Goal: Task Accomplishment & Management: Complete application form

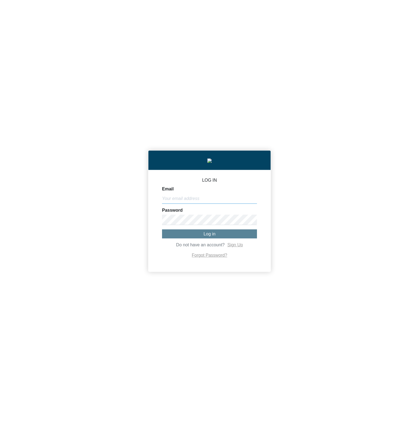
click at [211, 201] on input "Email" at bounding box center [209, 198] width 95 height 10
click at [135, 368] on div "LOG IN Email Password Log in Do not have an account? Sign Up Forgot Password?" at bounding box center [209, 212] width 419 height 425
click at [218, 197] on input "Email" at bounding box center [209, 198] width 95 height 10
paste input "[PERSON_NAME][EMAIL_ADDRESS][DOMAIN_NAME]"
type input "[PERSON_NAME][EMAIL_ADDRESS][DOMAIN_NAME]"
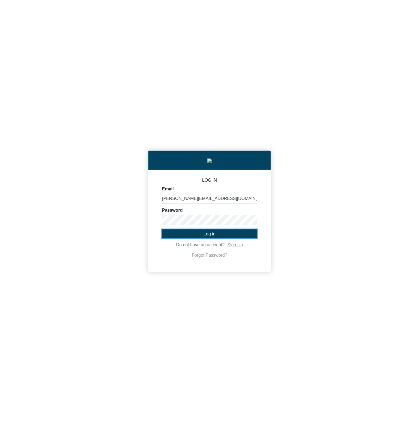
click at [188, 233] on button "Log in" at bounding box center [209, 233] width 95 height 9
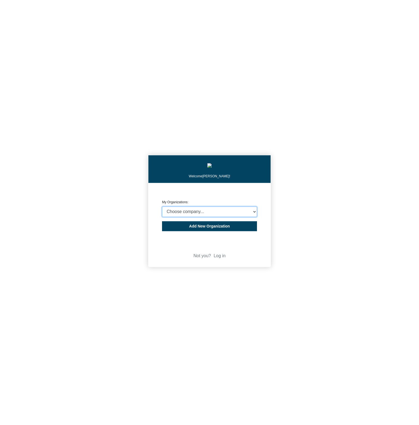
select select "4403414"
click at [162, 208] on select "Choose company... CARBON ANALYTICS LIMITED test6 Nekton Capital Limited Pacha S…" at bounding box center [209, 212] width 95 height 10
click at [99, 196] on body "Welcome [PERSON_NAME]! CREATE ORGANIZATION My Organizations: Choose company... …" at bounding box center [209, 212] width 419 height 425
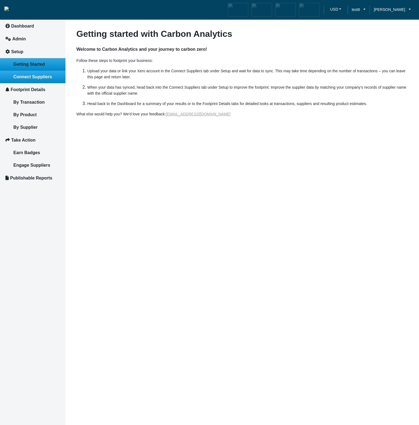
click at [41, 83] on link "Connect Suppliers" at bounding box center [32, 77] width 65 height 13
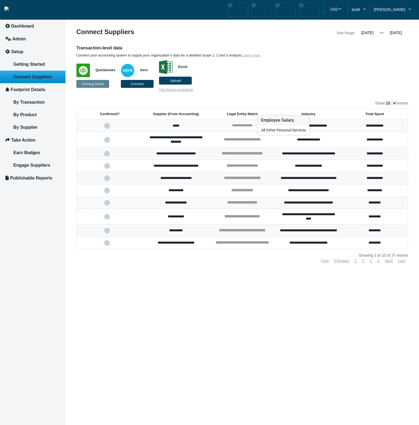
click at [245, 124] on link "**********" at bounding box center [242, 126] width 20 height 4
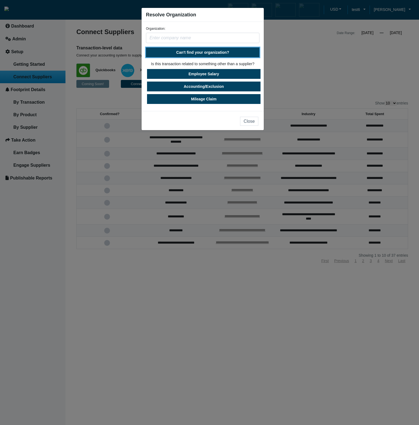
click at [210, 50] on span "Can't find your organization?" at bounding box center [202, 52] width 53 height 4
select select "[GEOGRAPHIC_DATA]"
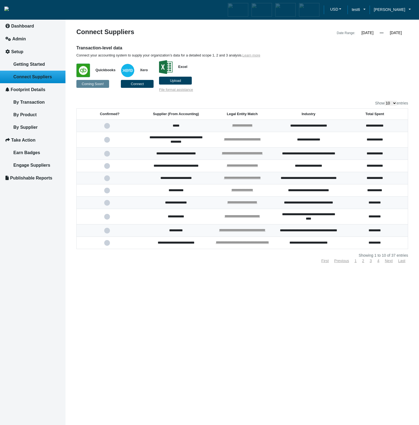
click at [295, 73] on p "Quickbooks Coming Soon! Xero Connect Excel Upload File format assistance" at bounding box center [199, 75] width 247 height 34
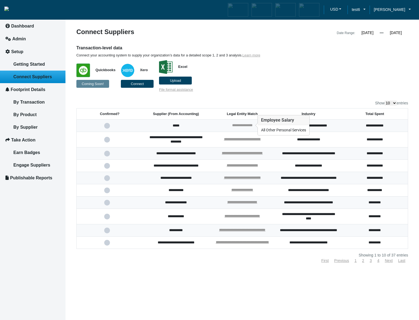
click at [252, 126] on link "**********" at bounding box center [242, 126] width 20 height 4
click at [235, 127] on div "**********" at bounding box center [241, 125] width 20 height 5
click at [236, 126] on link "**********" at bounding box center [241, 126] width 20 height 4
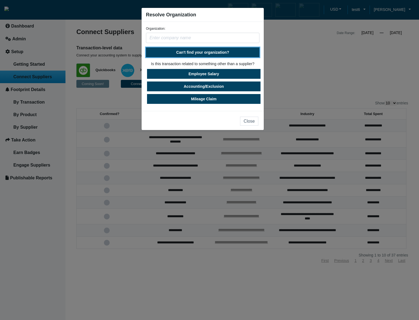
click at [212, 52] on span "Can't find your organization?" at bounding box center [202, 52] width 53 height 4
select select "[GEOGRAPHIC_DATA]"
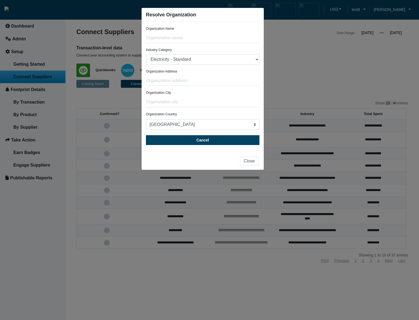
click at [206, 68] on form "Organization Name Industry Category Electricity - Standard Electricity - 100% R…" at bounding box center [203, 85] width 114 height 119
click at [214, 144] on button "Cancel" at bounding box center [203, 140] width 114 height 10
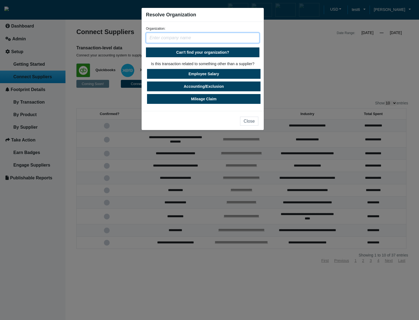
click at [193, 41] on input "text" at bounding box center [203, 38] width 114 height 10
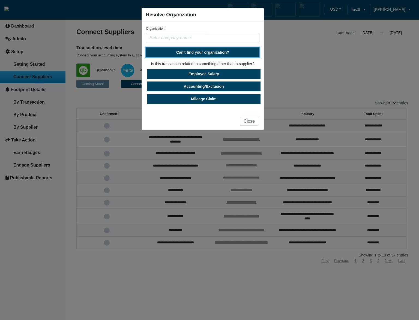
click at [200, 55] on button "Can't find your organization?" at bounding box center [203, 52] width 114 height 10
select select "[GEOGRAPHIC_DATA]"
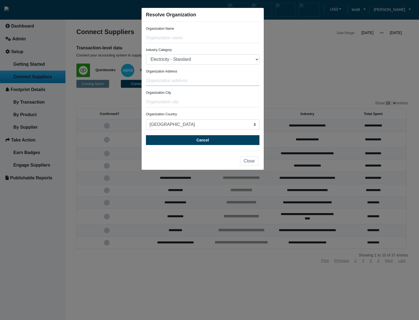
click at [208, 82] on input "text" at bounding box center [203, 81] width 114 height 10
click at [207, 62] on select "Electricity - Standard Electricity - 100% Renewable Electricity - Transmission …" at bounding box center [203, 59] width 114 height 10
drag, startPoint x: 216, startPoint y: 62, endPoint x: 201, endPoint y: 47, distance: 21.2
click at [201, 47] on form "Organization Name Industry Category Electricity - Standard Electricity - 100% R…" at bounding box center [203, 85] width 114 height 119
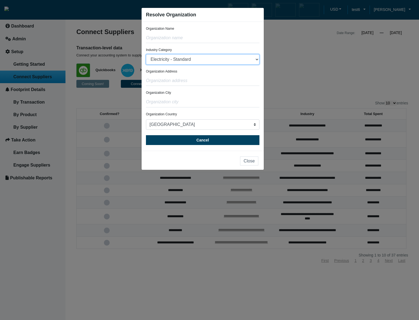
drag, startPoint x: 0, startPoint y: 320, endPoint x: 199, endPoint y: 60, distance: 327.3
click at [199, 60] on select "Electricity - Standard Electricity - 100% Renewable Electricity - Transmission …" at bounding box center [203, 59] width 114 height 10
select select "Electricity - Transmission & Distribution"
click at [146, 54] on select "Electricity - Standard Electricity - 100% Renewable Electricity - Transmission …" at bounding box center [203, 59] width 114 height 10
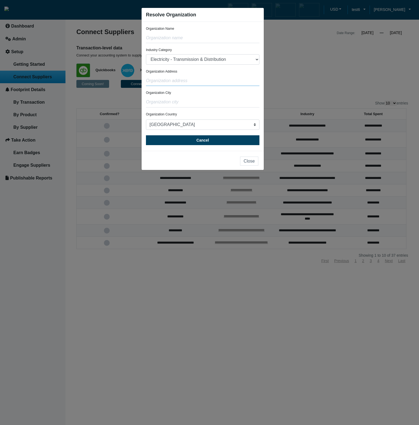
click at [232, 81] on input "text" at bounding box center [203, 81] width 114 height 10
click at [232, 62] on select "Electricity - Standard Electricity - 100% Renewable Electricity - Transmission …" at bounding box center [203, 59] width 114 height 10
click at [231, 70] on div "Organization Address" at bounding box center [203, 77] width 114 height 17
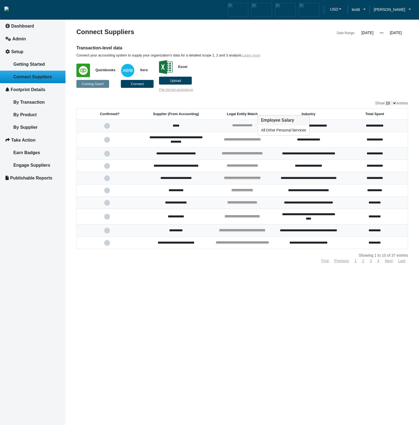
click at [237, 126] on link "**********" at bounding box center [242, 126] width 20 height 4
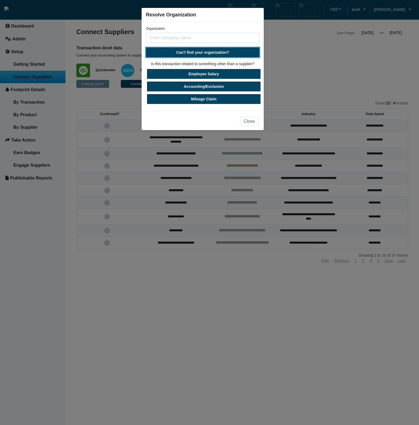
click at [207, 55] on button "Can't find your organization?" at bounding box center [203, 52] width 114 height 10
select select "[GEOGRAPHIC_DATA]"
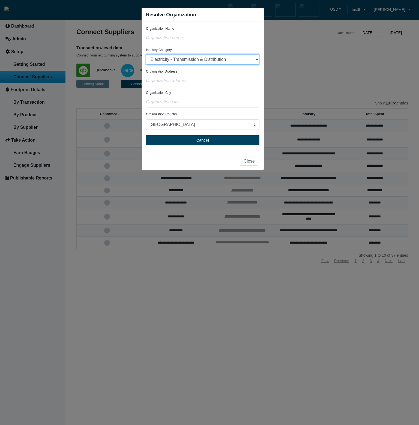
click at [146, 54] on select "Electricity - Standard Electricity - 100% Renewable Electricity - Transmission …" at bounding box center [203, 59] width 114 height 10
select select "Electricity - Standard"
click at [146, 54] on select "Electricity - Standard Electricity - 100% Renewable Electricity - Transmission …" at bounding box center [203, 59] width 114 height 10
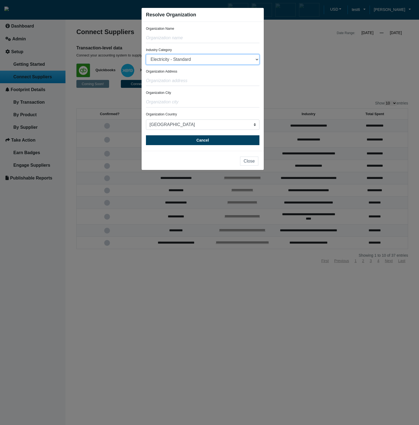
click at [146, 54] on select "Electricity - Standard Electricity - 100% Renewable Electricity - Transmission …" at bounding box center [203, 59] width 114 height 10
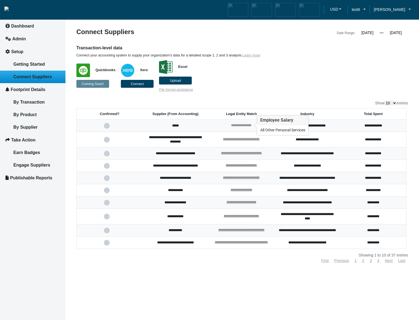
click at [252, 124] on link "**********" at bounding box center [241, 126] width 20 height 4
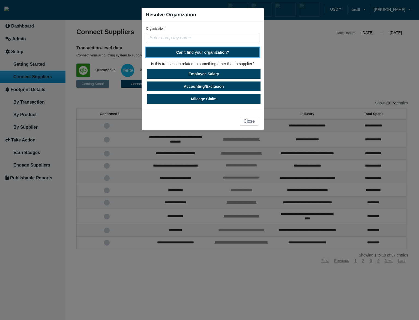
click at [209, 53] on span "Can't find your organization?" at bounding box center [202, 52] width 53 height 4
select select "[GEOGRAPHIC_DATA]"
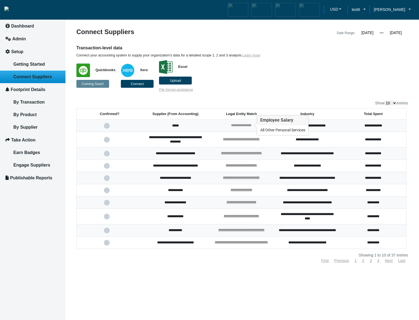
click at [246, 126] on link "**********" at bounding box center [241, 126] width 20 height 4
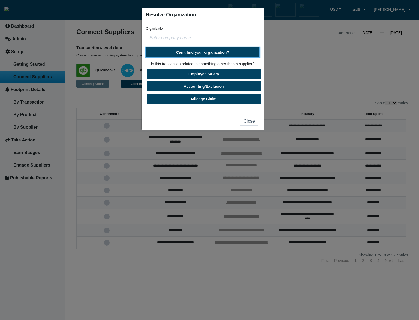
click at [210, 55] on button "Can't find your organization?" at bounding box center [203, 52] width 114 height 10
select select "[GEOGRAPHIC_DATA]"
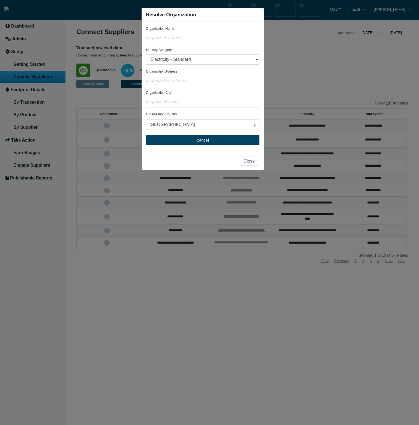
click at [289, 44] on ngb-modal-window "Resolve Organization Organization Name Industry Category Electricity - Standard…" at bounding box center [209, 212] width 419 height 425
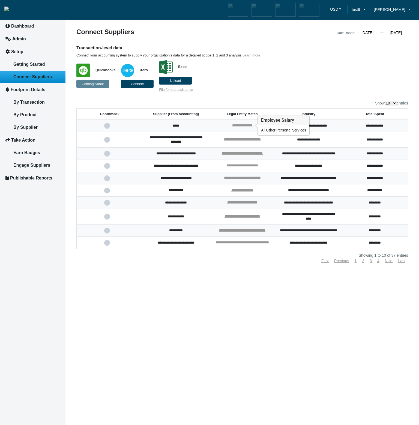
click at [240, 122] on td "**********" at bounding box center [242, 126] width 66 height 12
click at [241, 126] on link "**********" at bounding box center [242, 126] width 20 height 4
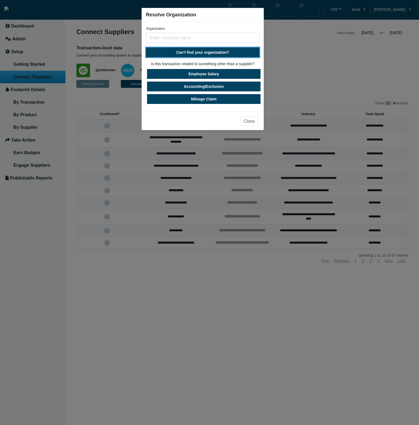
click at [206, 51] on span "Can't find your organization?" at bounding box center [202, 52] width 53 height 4
select select "[GEOGRAPHIC_DATA]"
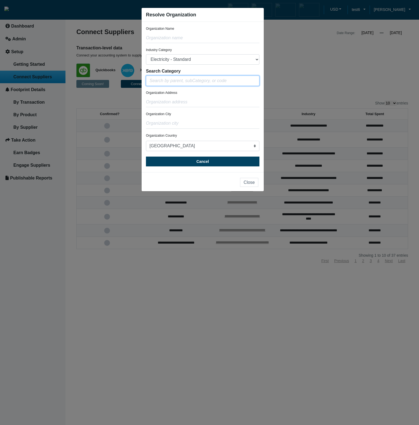
click at [200, 81] on input "Search Category" at bounding box center [203, 81] width 114 height 10
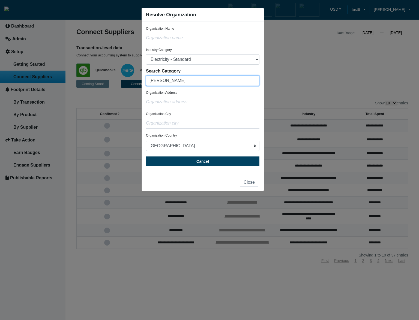
drag, startPoint x: 187, startPoint y: 81, endPoint x: 143, endPoint y: 78, distance: 44.0
click at [143, 78] on div "Organization Name Industry Category Electricity - Standard Electricity - 100% R…" at bounding box center [203, 97] width 122 height 150
type input "325"
click at [199, 96] on div "Organization Address" at bounding box center [203, 98] width 114 height 17
click at [199, 83] on input "325" at bounding box center [203, 81] width 114 height 10
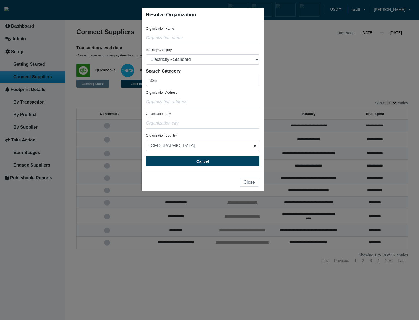
click at [367, 92] on ngb-modal-window "Resolve Organization Organization Name Industry Category Electricity - Standard…" at bounding box center [209, 160] width 419 height 320
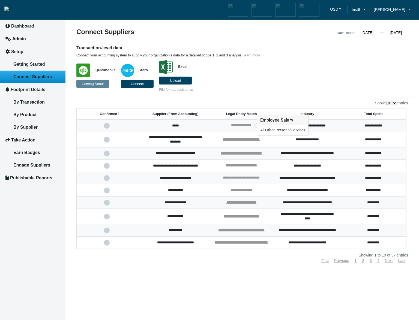
click at [236, 124] on link "**********" at bounding box center [241, 126] width 20 height 4
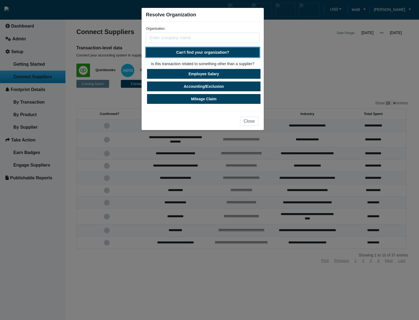
click at [193, 53] on span "Can't find your organization?" at bounding box center [202, 52] width 53 height 4
select select "[GEOGRAPHIC_DATA]"
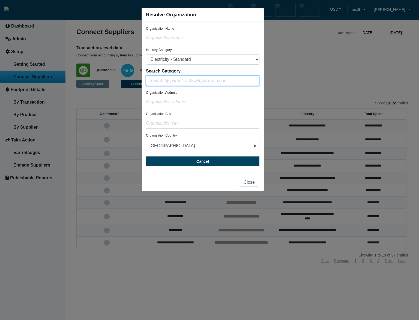
click at [186, 81] on input "Search Category" at bounding box center [203, 81] width 114 height 10
type input "325"
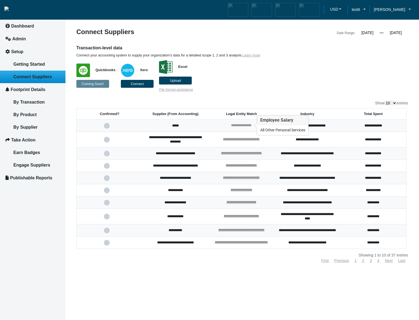
click at [248, 126] on link "**********" at bounding box center [241, 126] width 20 height 4
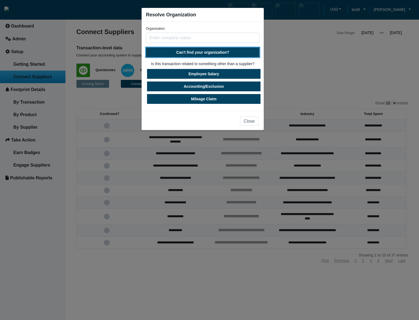
click at [213, 53] on span "Can't find your organization?" at bounding box center [202, 52] width 53 height 4
select select "[GEOGRAPHIC_DATA]"
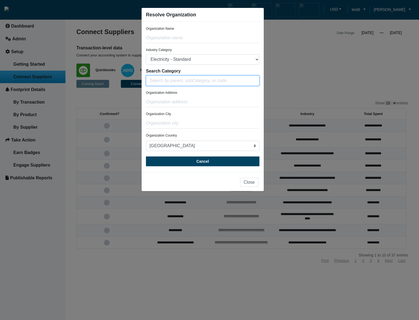
click at [202, 81] on input "Search Category" at bounding box center [203, 81] width 114 height 10
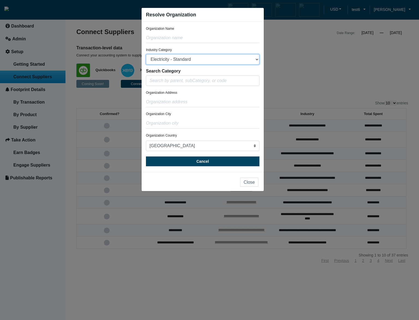
click at [202, 63] on select "Electricity - Standard Electricity - 100% Renewable Electricity - Transmission …" at bounding box center [203, 59] width 114 height 10
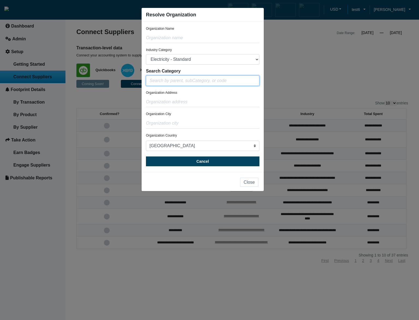
click at [195, 79] on input "Search Category" at bounding box center [203, 81] width 114 height 10
click at [188, 76] on input "325" at bounding box center [203, 81] width 114 height 10
click at [186, 92] on ngb-highlight "Chemicals & Chemical Processing" at bounding box center [183, 91] width 67 height 5
type input "Chemicals & Chemical Processing"
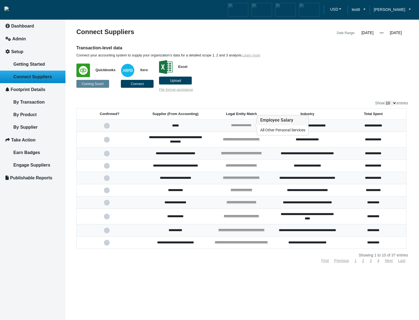
click at [242, 124] on link "**********" at bounding box center [241, 126] width 20 height 4
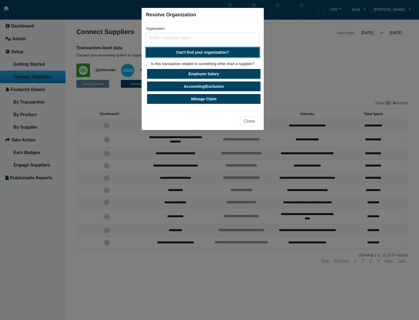
click at [203, 53] on span "Can't find your organization?" at bounding box center [202, 52] width 53 height 4
select select "[GEOGRAPHIC_DATA]"
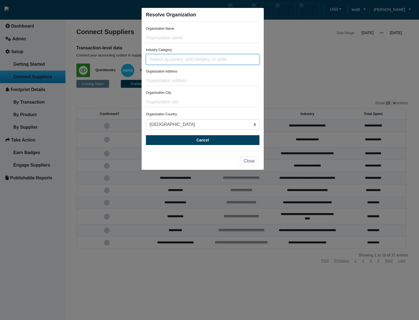
click at [192, 61] on input "text" at bounding box center [203, 59] width 114 height 10
type input "ut"
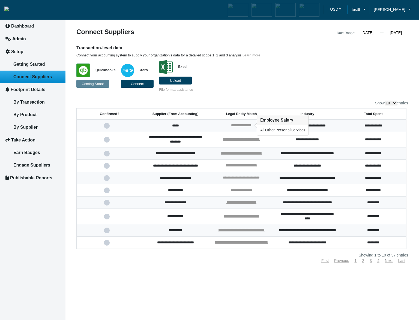
click at [250, 124] on link "**********" at bounding box center [241, 126] width 20 height 4
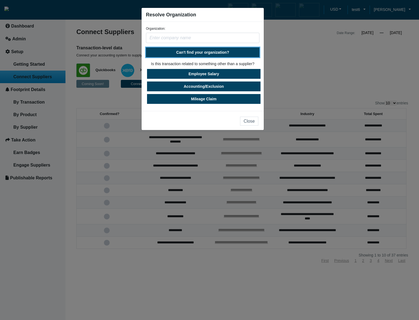
click at [211, 51] on span "Can't find your organization?" at bounding box center [202, 52] width 53 height 4
select select "[GEOGRAPHIC_DATA]"
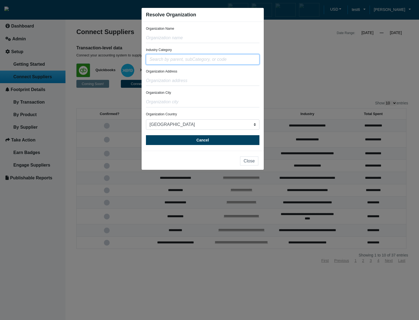
click at [209, 61] on input "text" at bounding box center [203, 59] width 114 height 10
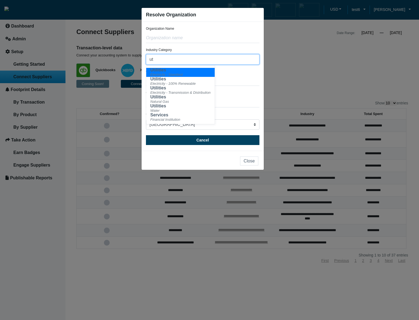
type input "ut"
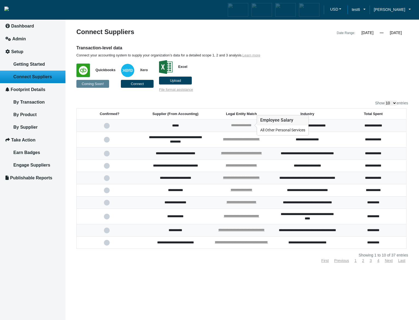
click at [231, 124] on link "**********" at bounding box center [241, 126] width 20 height 4
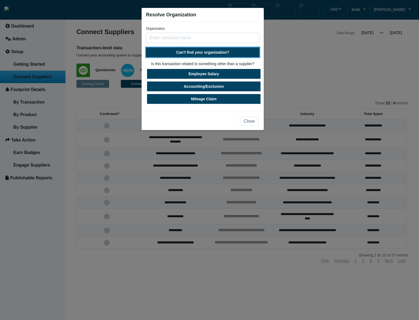
click at [193, 52] on span "Can't find your organization?" at bounding box center [202, 52] width 53 height 4
select select "[GEOGRAPHIC_DATA]"
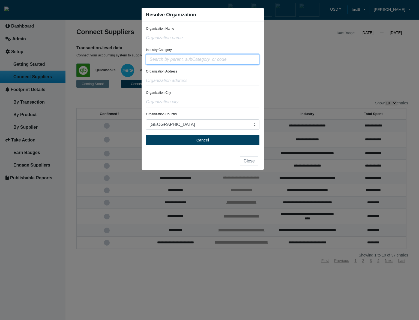
click at [189, 62] on input "text" at bounding box center [203, 59] width 114 height 10
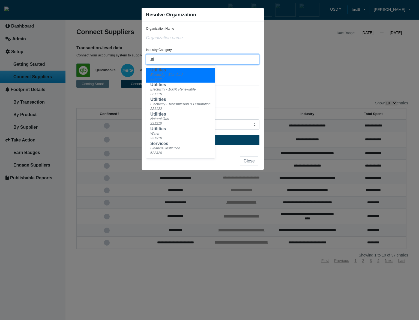
type input "uti"
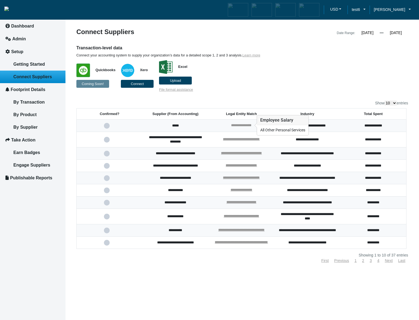
click at [237, 126] on link "**********" at bounding box center [241, 126] width 20 height 4
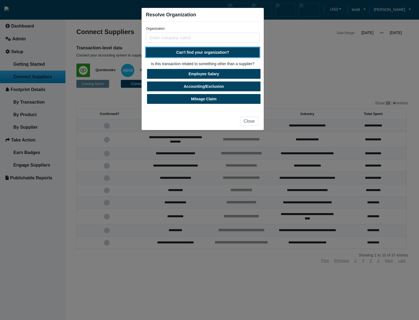
click at [210, 53] on span "Can't find your organization?" at bounding box center [202, 52] width 53 height 4
select select "[GEOGRAPHIC_DATA]"
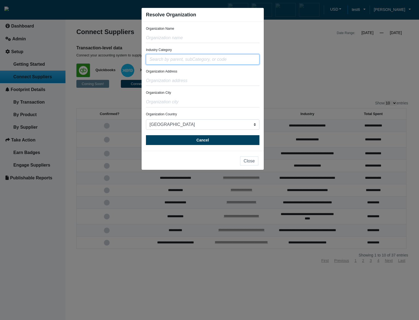
click at [206, 60] on input "text" at bounding box center [203, 59] width 114 height 10
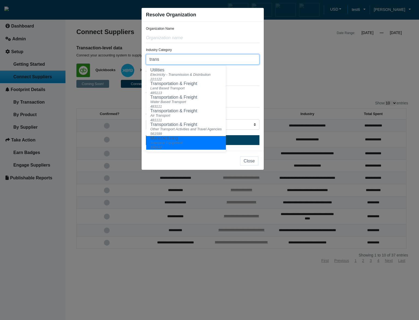
type input "trans"
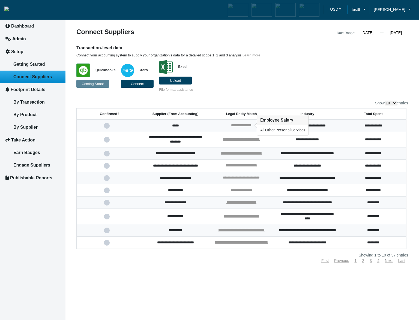
click at [237, 124] on link "**********" at bounding box center [241, 126] width 20 height 4
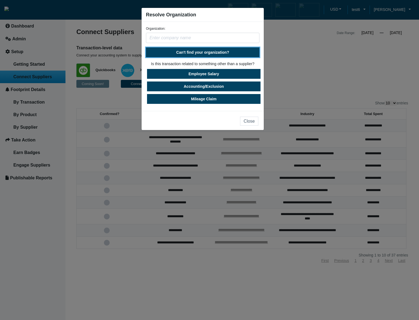
click at [215, 54] on button "Can't find your organization?" at bounding box center [203, 52] width 114 height 10
select select "[GEOGRAPHIC_DATA]"
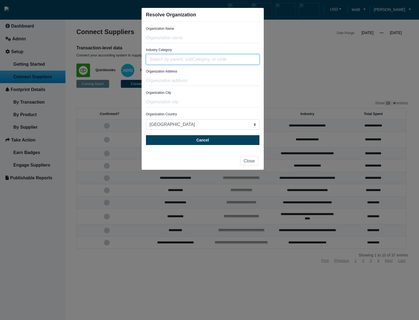
click at [200, 61] on input "text" at bounding box center [203, 59] width 114 height 10
type input "was"
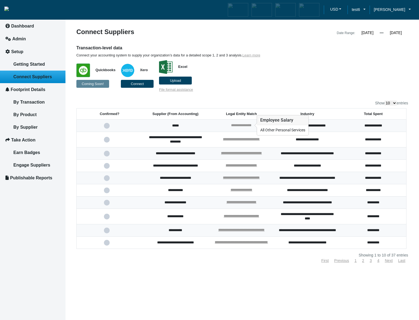
click at [232, 126] on link "**********" at bounding box center [241, 126] width 20 height 4
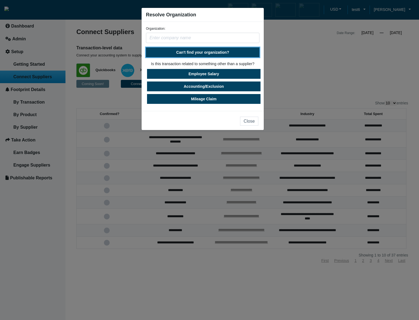
click at [223, 53] on span "Can't find your organization?" at bounding box center [202, 52] width 53 height 4
select select "[GEOGRAPHIC_DATA]"
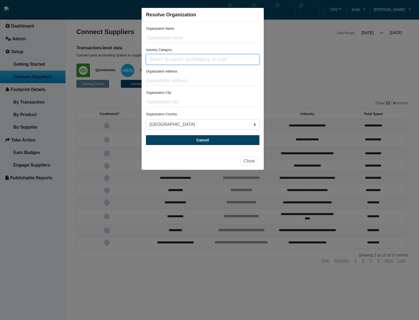
click at [215, 61] on input "text" at bounding box center [203, 59] width 114 height 10
type input "waste"
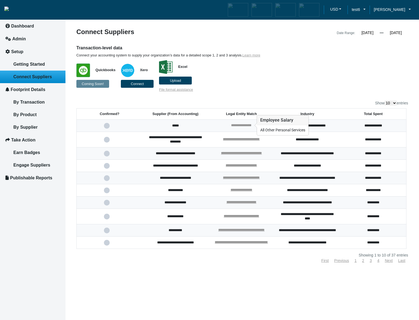
click at [237, 125] on link "**********" at bounding box center [241, 126] width 20 height 4
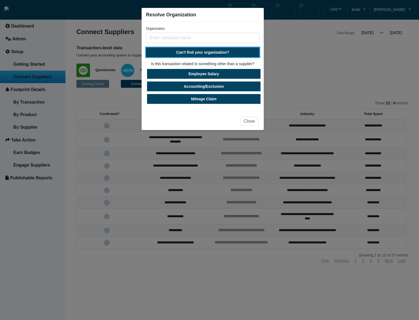
click at [214, 53] on span "Can't find your organization?" at bounding box center [202, 52] width 53 height 4
select select "[GEOGRAPHIC_DATA]"
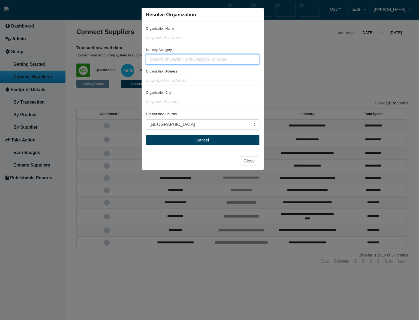
click at [208, 59] on input "text" at bounding box center [203, 59] width 114 height 10
type input "w"
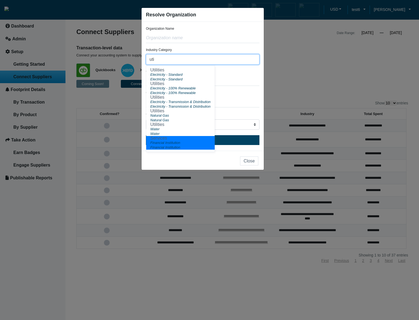
type input "uti"
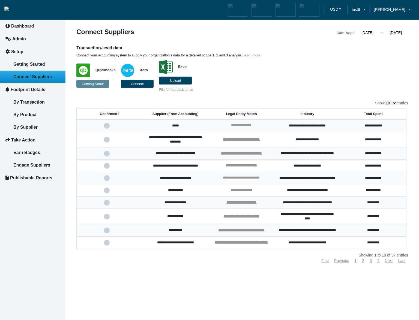
click at [233, 124] on link "**********" at bounding box center [241, 126] width 20 height 4
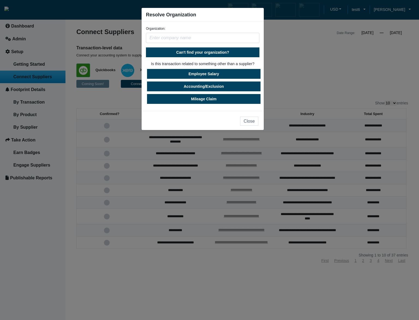
click at [211, 41] on input "text" at bounding box center [203, 38] width 114 height 10
click at [210, 53] on span "Can't find your organization?" at bounding box center [202, 52] width 53 height 4
select select "[GEOGRAPHIC_DATA]"
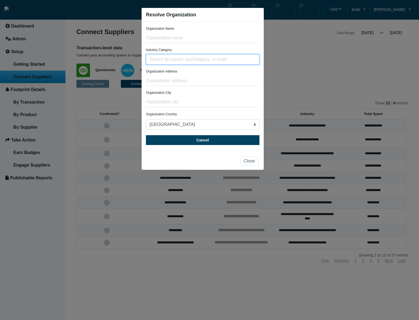
click at [207, 61] on input "text" at bounding box center [203, 59] width 114 height 10
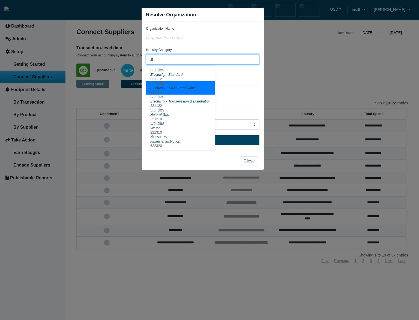
type input "ut"
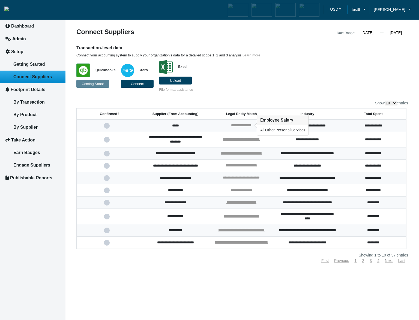
click at [250, 125] on link "**********" at bounding box center [241, 126] width 20 height 4
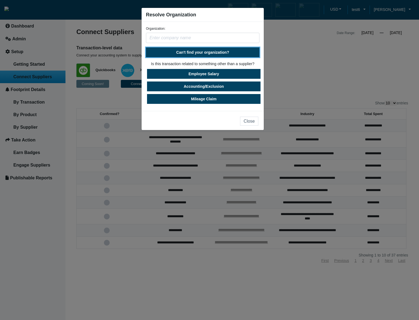
click at [204, 55] on button "Can't find your organization?" at bounding box center [203, 52] width 114 height 10
select select "[GEOGRAPHIC_DATA]"
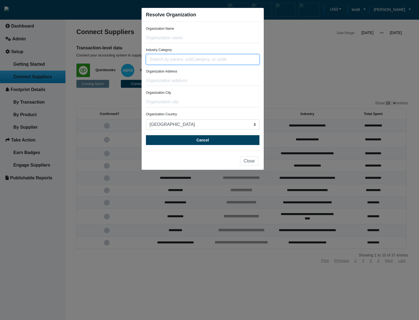
click at [189, 60] on input "text" at bounding box center [203, 59] width 114 height 10
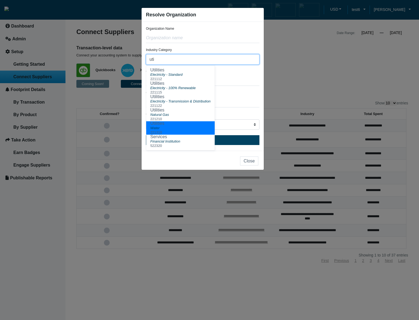
type input "uti"
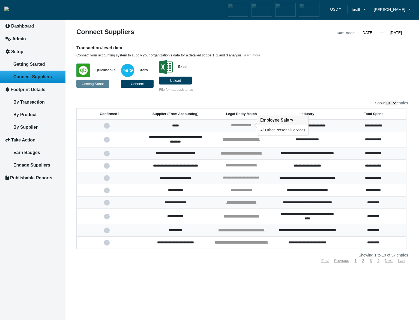
click at [252, 126] on link "**********" at bounding box center [241, 126] width 20 height 4
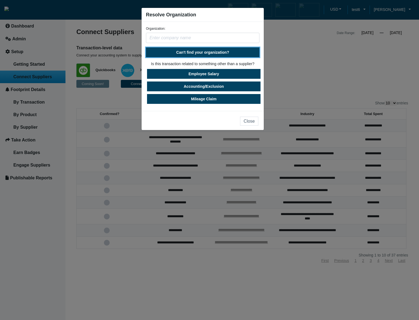
click at [196, 49] on button "Can't find your organization?" at bounding box center [203, 52] width 114 height 10
select select "[GEOGRAPHIC_DATA]"
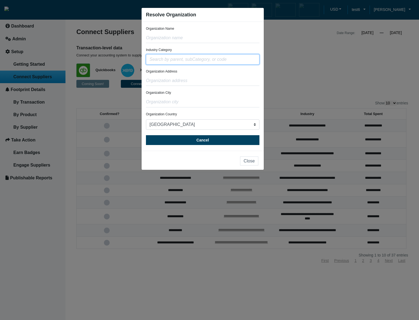
click at [193, 59] on input "text" at bounding box center [203, 59] width 114 height 10
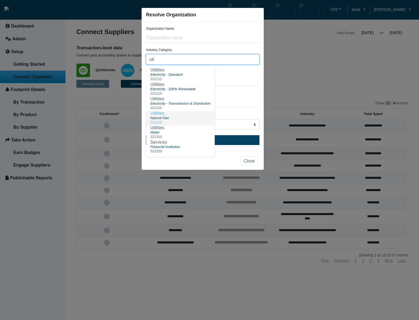
click at [183, 118] on div "Natural Gas" at bounding box center [180, 118] width 60 height 5
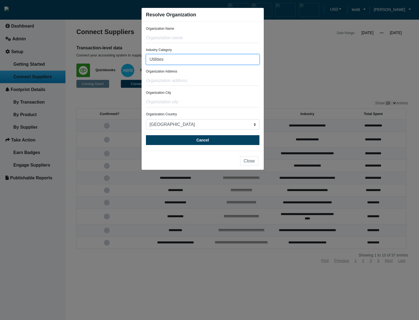
type input "Utilities"
click at [193, 59] on input "Utilities" at bounding box center [203, 59] width 114 height 10
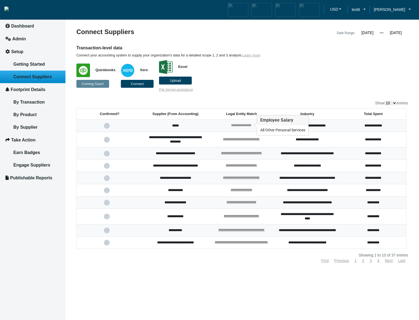
click at [241, 125] on link "**********" at bounding box center [241, 126] width 20 height 4
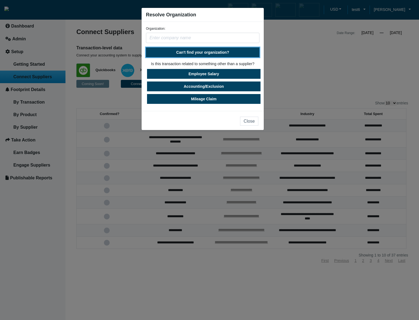
click at [229, 50] on button "Can't find your organization?" at bounding box center [203, 52] width 114 height 10
select select "United States"
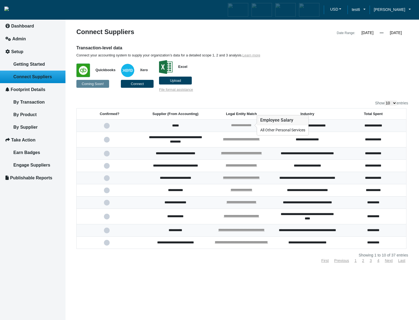
click at [241, 125] on link "**********" at bounding box center [241, 126] width 20 height 4
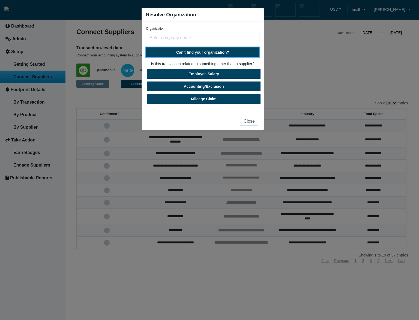
click at [218, 56] on button "Can't find your organization?" at bounding box center [203, 52] width 114 height 10
select select "[GEOGRAPHIC_DATA]"
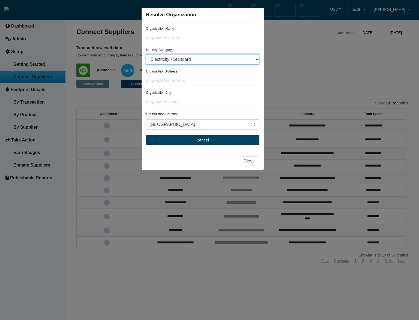
select select "Electricity - 100% Renewable"
click at [146, 54] on select "Electricity - Standard Electricity - 100% Renewable Electricity - Transmission …" at bounding box center [203, 59] width 114 height 10
click at [346, 95] on ngb-modal-window "Resolve Organization Organization Name Industry Category Electricity - Standard…" at bounding box center [209, 160] width 419 height 320
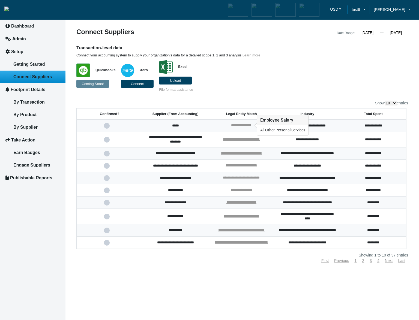
click at [232, 126] on link "**********" at bounding box center [241, 126] width 20 height 4
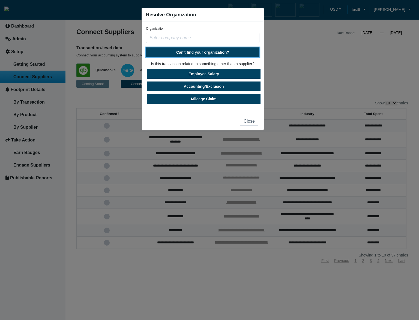
drag, startPoint x: 213, startPoint y: 52, endPoint x: 207, endPoint y: 65, distance: 14.7
click at [207, 65] on form "Organization: Can't find your organization? Is this transaction related to some…" at bounding box center [203, 65] width 114 height 78
click at [211, 55] on button "Can't find your organization?" at bounding box center [203, 52] width 114 height 10
select select "United States"
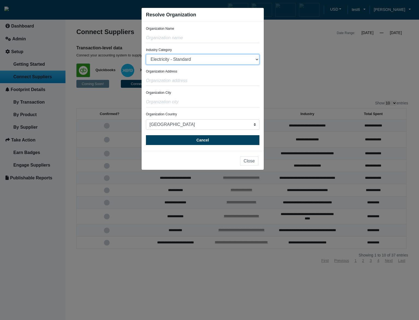
select select "Electricity - Transmission & Distribution"
click at [146, 54] on select "Electricity - Standard Electricity - 100% Renewable Electricity - Transmission …" at bounding box center [203, 59] width 114 height 10
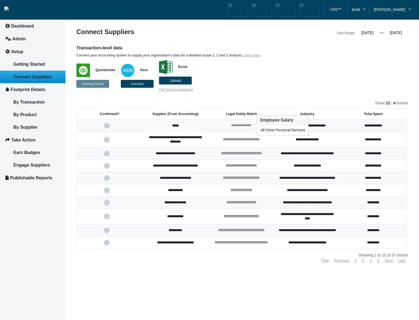
click at [248, 124] on link "**********" at bounding box center [241, 126] width 20 height 4
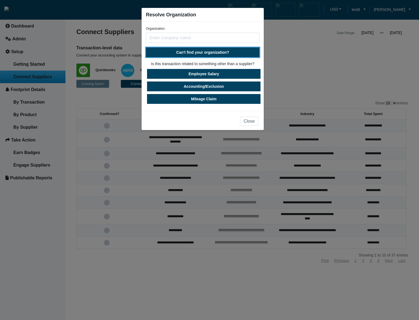
click at [221, 52] on span "Can't find your organization?" at bounding box center [202, 52] width 53 height 4
select select "[GEOGRAPHIC_DATA]"
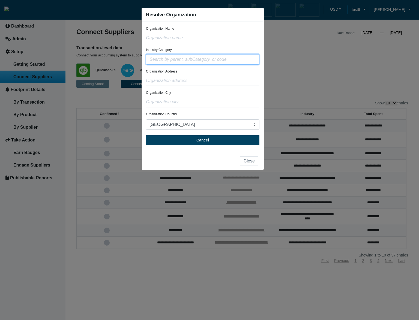
click at [214, 63] on input "text" at bounding box center [203, 59] width 114 height 10
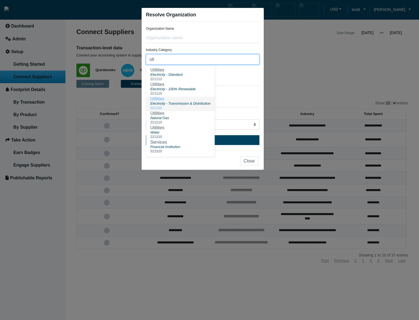
click at [199, 105] on span "Electricity - Transmission & Distribution" at bounding box center [180, 104] width 60 height 4
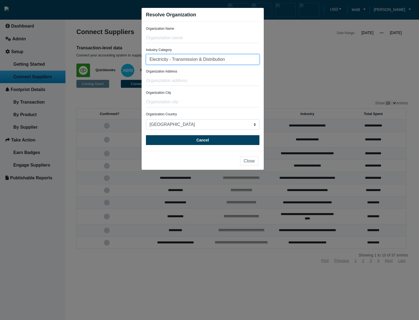
type input "Electricity - Transmission & Distribution"
click at [233, 62] on input "Electricity - Transmission & Distribution" at bounding box center [203, 59] width 114 height 10
drag, startPoint x: 233, startPoint y: 62, endPoint x: 151, endPoint y: 56, distance: 81.2
click at [151, 56] on input "Electricity - Transmission & Distribution" at bounding box center [203, 59] width 114 height 10
click at [188, 61] on input "text" at bounding box center [203, 59] width 114 height 10
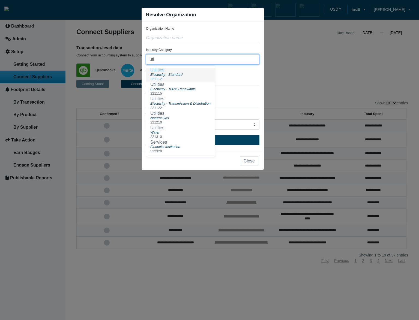
click at [187, 74] on div "Electricity - Standard" at bounding box center [180, 74] width 60 height 5
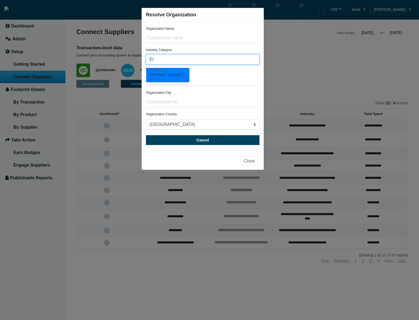
type input "E"
click at [205, 74] on div "Unknown" at bounding box center [188, 74] width 77 height 5
click at [199, 58] on input "Unknown" at bounding box center [203, 59] width 114 height 10
type input "Unknown"
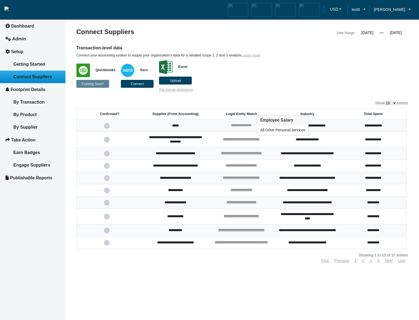
click at [245, 126] on link "**********" at bounding box center [241, 126] width 20 height 4
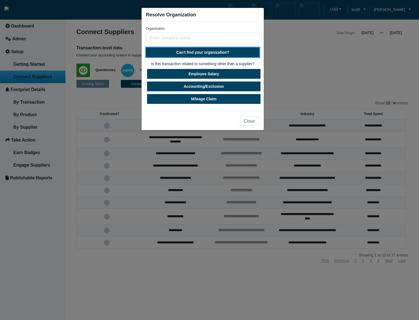
click at [217, 53] on span "Can't find your organization?" at bounding box center [202, 52] width 53 height 4
select select "[GEOGRAPHIC_DATA]"
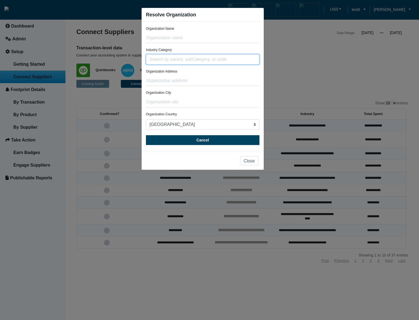
click at [215, 62] on input "text" at bounding box center [203, 59] width 114 height 10
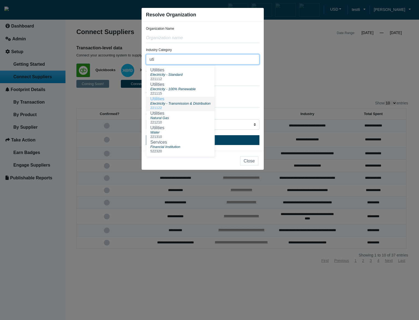
click at [203, 103] on span "Electricity - Transmission & Distribution" at bounding box center [180, 104] width 60 height 4
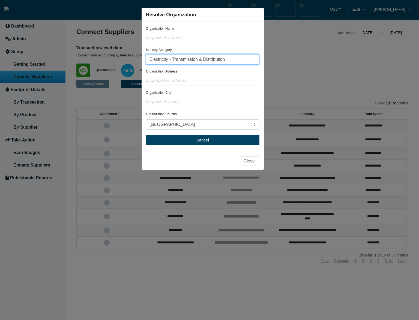
type input "Electricity - Transmission & Distribution"
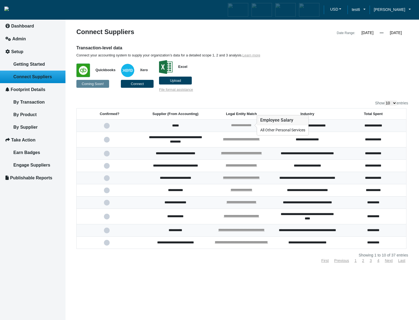
click at [235, 124] on link "**********" at bounding box center [241, 126] width 20 height 4
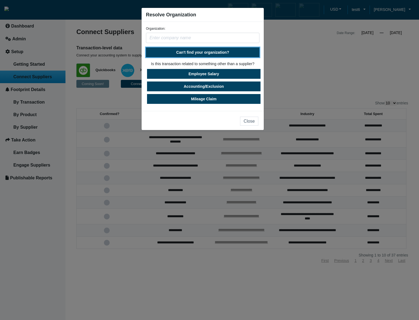
click at [204, 50] on span "Can't find your organization?" at bounding box center [202, 52] width 53 height 4
select select "[GEOGRAPHIC_DATA]"
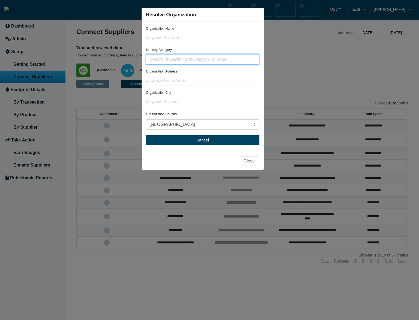
click at [201, 63] on input "text" at bounding box center [203, 59] width 114 height 10
click at [201, 62] on input "text" at bounding box center [203, 59] width 114 height 10
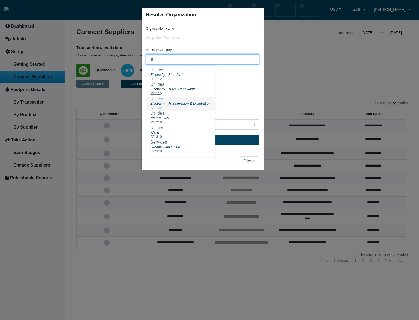
click at [184, 108] on div "221122" at bounding box center [180, 108] width 60 height 4
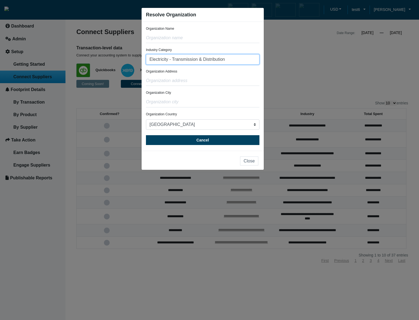
type input "Electricity - Transmission & Distribution"
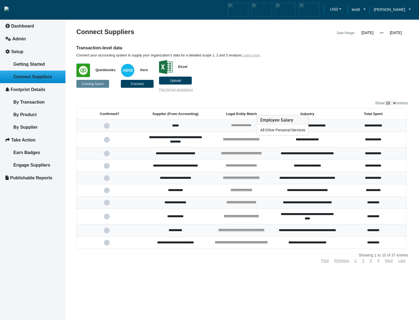
click at [243, 126] on link "**********" at bounding box center [241, 126] width 20 height 4
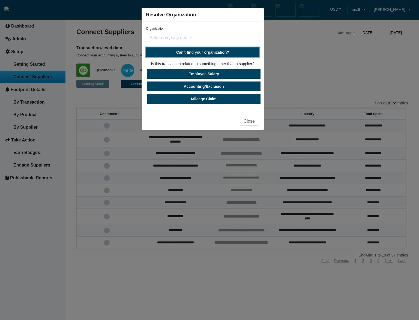
click at [215, 52] on span "Can't find your organization?" at bounding box center [202, 52] width 53 height 4
select select "[GEOGRAPHIC_DATA]"
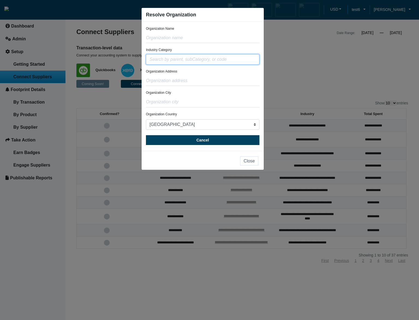
click at [210, 61] on input "text" at bounding box center [203, 59] width 114 height 10
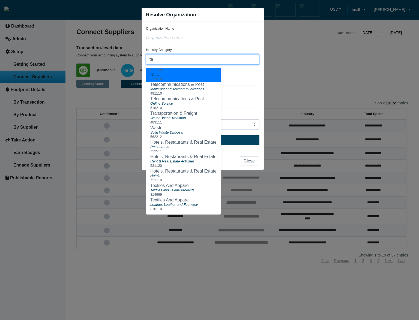
type input "t"
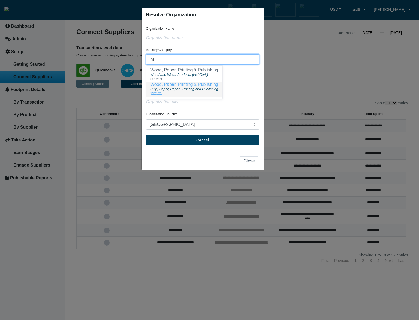
click at [189, 93] on div "322121" at bounding box center [184, 93] width 68 height 4
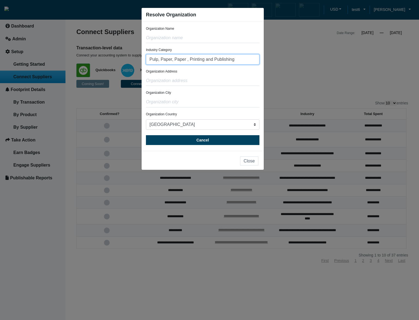
type input "Pulp, Paper, Paper , Printing and Publishing"
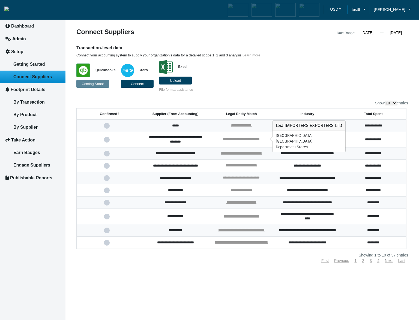
click at [253, 140] on link "**********" at bounding box center [241, 140] width 37 height 4
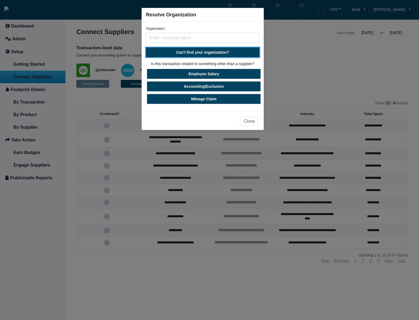
click at [218, 52] on span "Can't find your organization?" at bounding box center [202, 52] width 53 height 4
select select "[GEOGRAPHIC_DATA]"
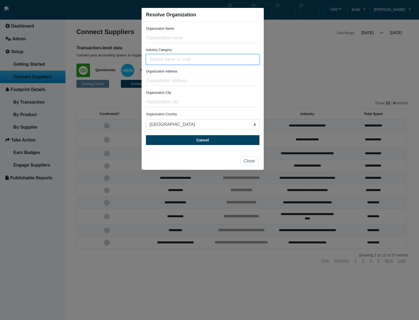
click at [214, 62] on input "text" at bounding box center [203, 59] width 114 height 10
click at [188, 38] on input "text" at bounding box center [203, 38] width 114 height 10
type input "test"
click at [196, 83] on input "text" at bounding box center [203, 81] width 114 height 10
type input "test"
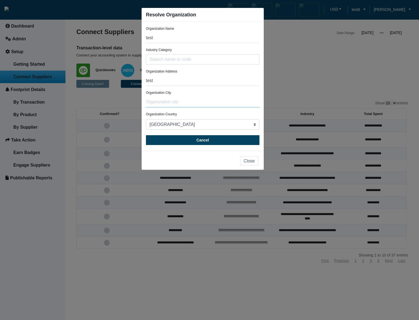
click at [193, 100] on input "text" at bounding box center [203, 102] width 114 height 10
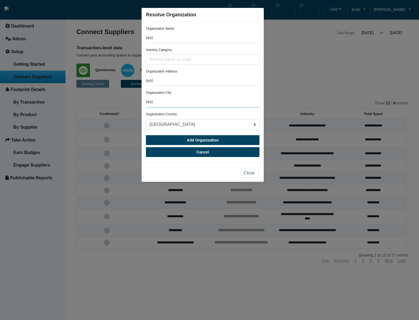
type input "test"
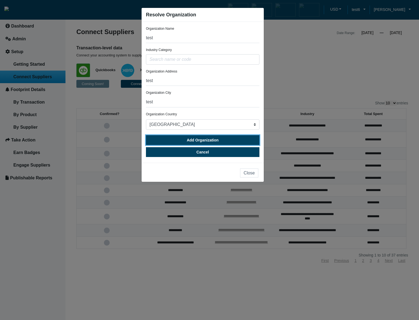
click at [201, 141] on span "Add Organization" at bounding box center [203, 140] width 32 height 4
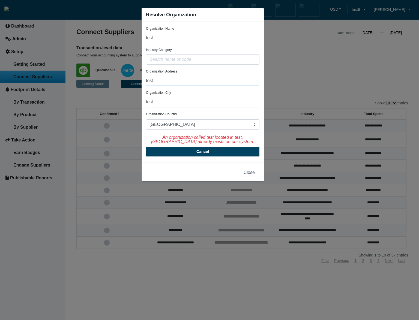
click at [227, 81] on input "test" at bounding box center [203, 81] width 114 height 10
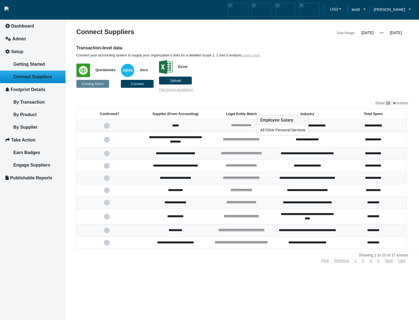
click at [244, 125] on link "**********" at bounding box center [241, 126] width 20 height 4
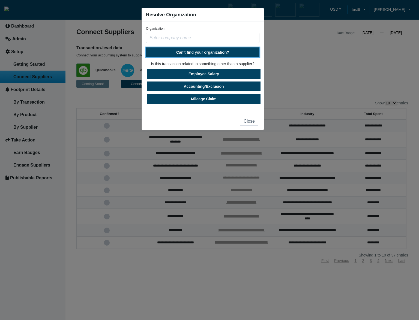
click at [210, 54] on span "Can't find your organization?" at bounding box center [202, 52] width 53 height 4
select select "[GEOGRAPHIC_DATA]"
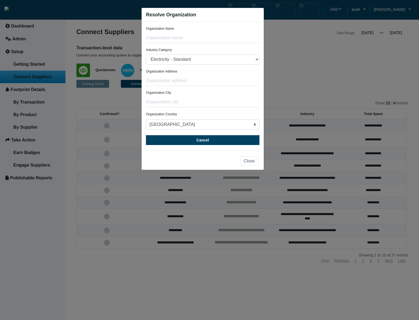
click at [316, 61] on ngb-modal-window "Resolve Organization Organization Name Industry Category Electricity - Standard…" at bounding box center [209, 160] width 419 height 320
click at [302, 68] on ngb-modal-window "Resolve Organization Organization Name Industry Category Electricity - Standard…" at bounding box center [209, 160] width 419 height 320
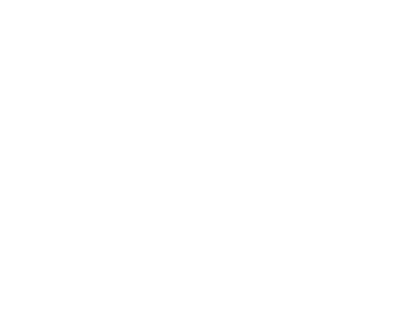
click at [204, 128] on body "We're offline! Leave a message" at bounding box center [209, 160] width 419 height 320
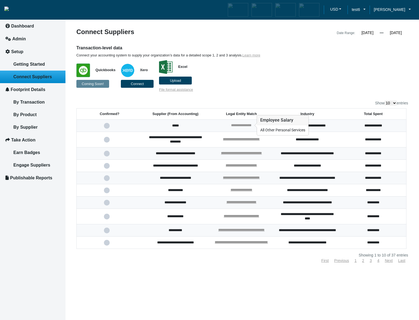
click at [251, 124] on link "**********" at bounding box center [241, 126] width 20 height 4
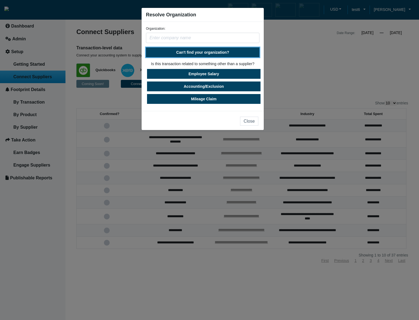
click at [211, 55] on button "Can't find your organization?" at bounding box center [203, 52] width 114 height 10
select select "[GEOGRAPHIC_DATA]"
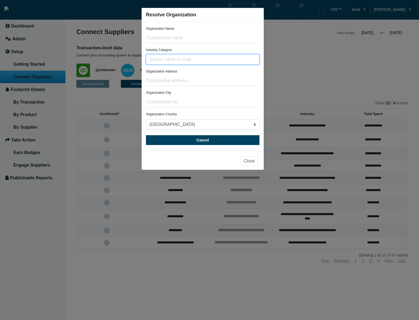
click at [208, 62] on input "text" at bounding box center [203, 59] width 114 height 10
click at [197, 81] on input "text" at bounding box center [203, 81] width 114 height 10
type input "asdasd"
click at [191, 100] on input "text" at bounding box center [203, 102] width 114 height 10
type input "asd"
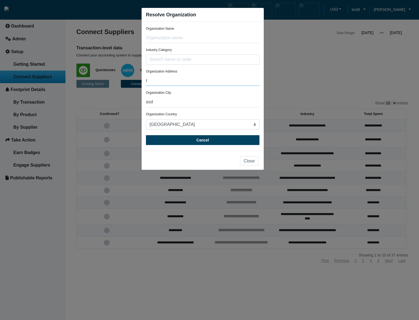
drag, startPoint x: 189, startPoint y: 83, endPoint x: 127, endPoint y: 80, distance: 62.3
click at [127, 80] on ngb-modal-window "Resolve Organization Organization Name Industry Category Organization Address t…" at bounding box center [209, 160] width 419 height 320
type input "te"
drag, startPoint x: 168, startPoint y: 97, endPoint x: 158, endPoint y: 101, distance: 11.0
click at [136, 99] on ngb-modal-window "Resolve Organization Organization Name Industry Category Organization Address t…" at bounding box center [209, 160] width 419 height 320
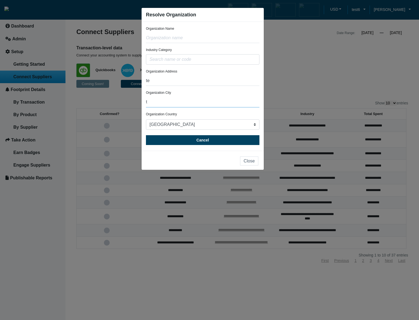
drag, startPoint x: 129, startPoint y: 103, endPoint x: 118, endPoint y: 103, distance: 11.2
click at [118, 103] on ngb-modal-window "Resolve Organization Organization Name Industry Category Organization Address t…" at bounding box center [209, 160] width 419 height 320
type input "te"
click at [168, 40] on input "text" at bounding box center [203, 38] width 114 height 10
type input "test"
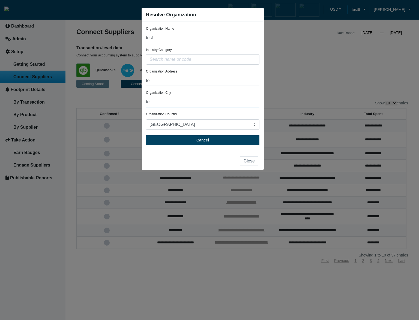
click at [162, 102] on input "te" at bounding box center [203, 102] width 114 height 10
type input "test"
click at [166, 83] on input "te" at bounding box center [203, 81] width 114 height 10
click at [150, 82] on input "tet" at bounding box center [203, 81] width 114 height 10
type input "test"
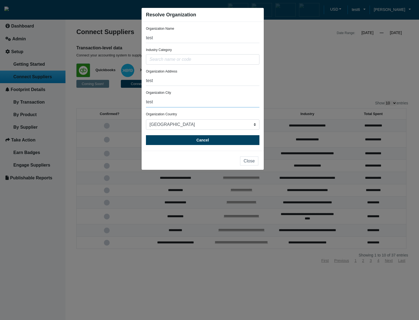
click at [205, 103] on input "test" at bounding box center [203, 102] width 114 height 10
click at [200, 56] on input "text" at bounding box center [203, 59] width 114 height 10
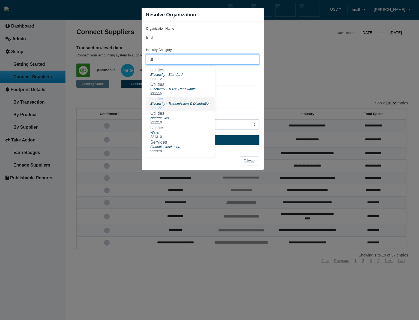
click at [187, 103] on span "Electricity - Transmission & Distribution" at bounding box center [180, 104] width 60 height 4
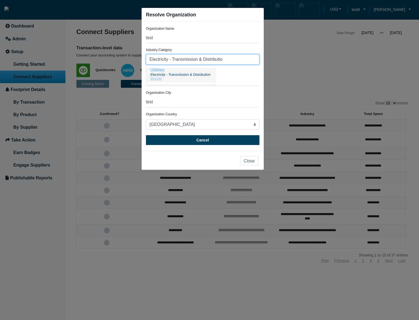
click at [206, 81] on div "221122" at bounding box center [180, 79] width 60 height 4
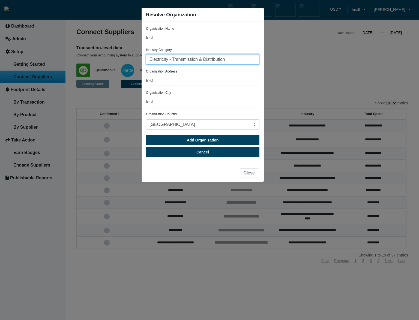
type input "Electricity - Transmission & Distribution"
drag, startPoint x: 184, startPoint y: 71, endPoint x: 145, endPoint y: 73, distance: 38.2
click at [145, 73] on div "Organization Name test Industry Category Electricity - Transmission & Distribut…" at bounding box center [203, 92] width 122 height 141
click at [207, 73] on div "Organization Address test" at bounding box center [203, 77] width 114 height 17
click at [207, 67] on form "Organization Name test Industry Category Electricity - Transmission & Distribut…" at bounding box center [203, 91] width 114 height 131
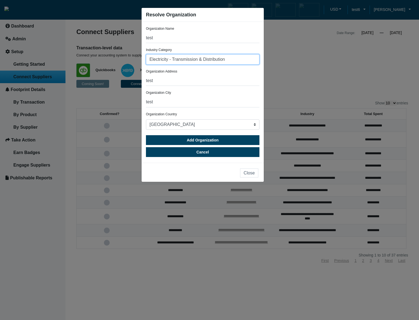
click at [214, 60] on input "Electricity - Transmission & Distribution" at bounding box center [203, 59] width 114 height 10
click at [215, 93] on div "Organization City test" at bounding box center [203, 98] width 114 height 17
click at [232, 60] on input "Electricity - Transmission & Distribution" at bounding box center [203, 59] width 114 height 10
drag, startPoint x: 232, startPoint y: 60, endPoint x: 145, endPoint y: 59, distance: 86.8
click at [145, 59] on div "Organization Name test Industry Category Electricity - Transmission & Distribut…" at bounding box center [203, 92] width 122 height 141
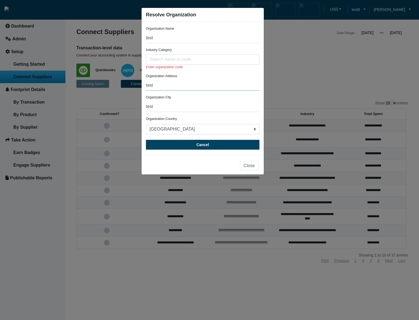
click at [198, 85] on input "test" at bounding box center [203, 85] width 114 height 10
click at [209, 62] on input "text" at bounding box center [203, 59] width 114 height 10
click at [210, 73] on form "Organization Name test Industry Category Enter organization code Organization A…" at bounding box center [203, 88] width 114 height 124
click at [191, 59] on input "text" at bounding box center [203, 59] width 114 height 10
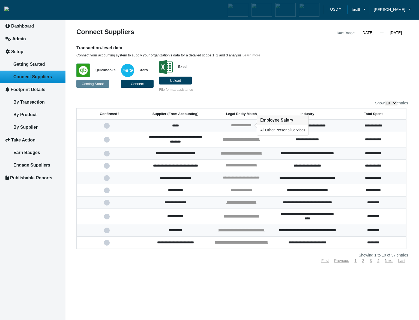
click at [248, 126] on link "**********" at bounding box center [241, 126] width 20 height 4
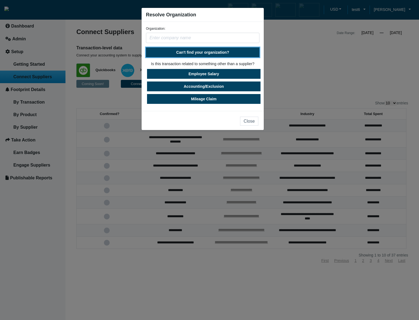
click at [212, 50] on span "Can't find your organization?" at bounding box center [202, 52] width 53 height 4
select select "[GEOGRAPHIC_DATA]"
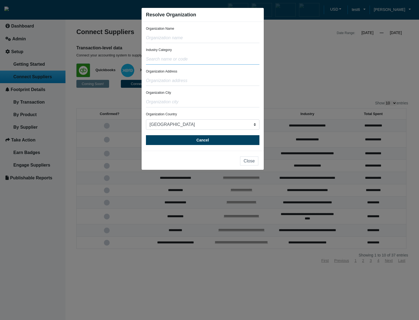
click at [199, 61] on input "text" at bounding box center [203, 59] width 114 height 10
click at [193, 74] on span "Mail/Post and Telecommunications" at bounding box center [177, 75] width 54 height 4
type input "Mail/Post and Telecommunications"
click at [199, 81] on input "text" at bounding box center [203, 81] width 114 height 10
type input "test"
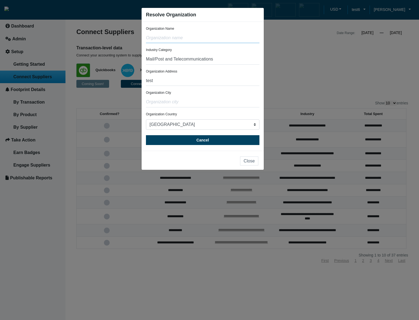
click at [198, 40] on input "text" at bounding box center [203, 38] width 114 height 10
type input "test"
click at [180, 104] on input "text" at bounding box center [203, 102] width 114 height 10
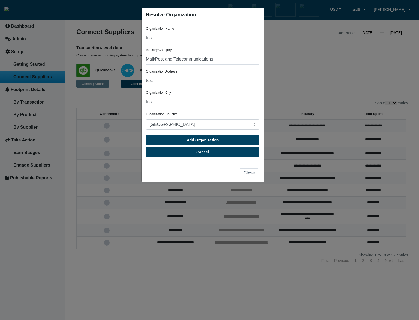
type input "test"
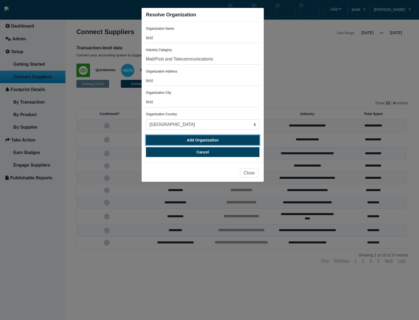
click at [200, 142] on span "Add Organization" at bounding box center [203, 140] width 32 height 4
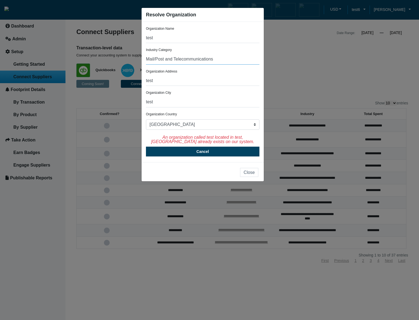
click at [244, 60] on input "Mail/Post and Telecommunications" at bounding box center [203, 59] width 114 height 10
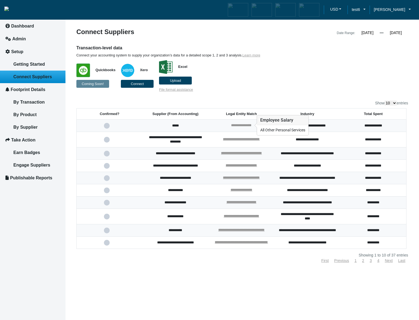
click at [237, 125] on link "**********" at bounding box center [241, 126] width 20 height 4
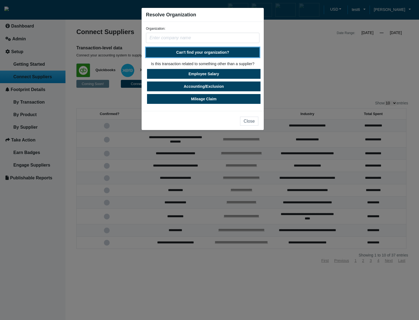
click at [209, 52] on span "Can't find your organization?" at bounding box center [202, 52] width 53 height 4
select select "[GEOGRAPHIC_DATA]"
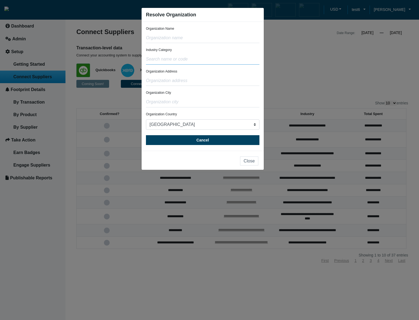
click at [201, 58] on input "text" at bounding box center [203, 59] width 114 height 10
click at [186, 59] on input "text" at bounding box center [203, 59] width 114 height 10
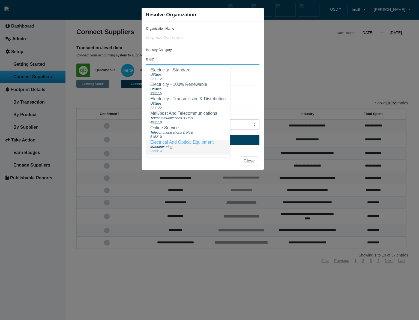
click at [191, 144] on ngb-highlight "Electrical And Optical Equipment" at bounding box center [181, 142] width 63 height 5
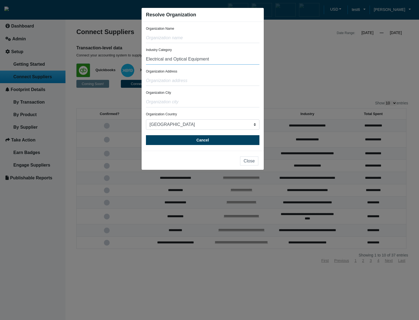
type input "Electrical and Optical Equipment"
click at [243, 53] on div "Industry Category Electrical and Optical Equipment" at bounding box center [203, 55] width 114 height 17
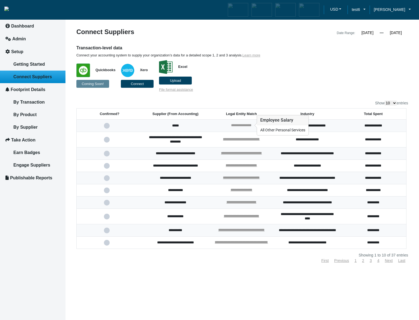
click at [249, 124] on link "**********" at bounding box center [241, 126] width 20 height 4
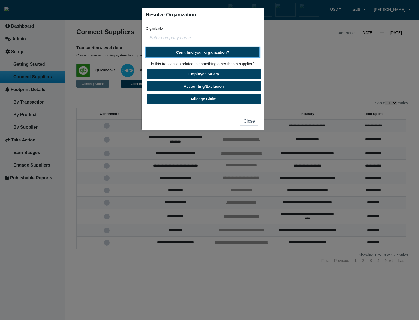
click at [209, 53] on span "Can't find your organization?" at bounding box center [202, 52] width 53 height 4
select select "[GEOGRAPHIC_DATA]"
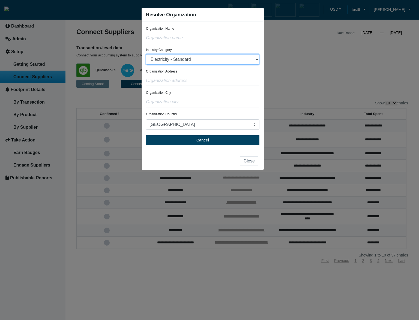
select select "Natural Gas"
click at [146, 54] on select "Electricity - Standard Electricity - 100% Renewable Electricity - Transmission …" at bounding box center [203, 59] width 114 height 10
click at [198, 40] on input "text" at bounding box center [203, 38] width 114 height 10
type input "tes"
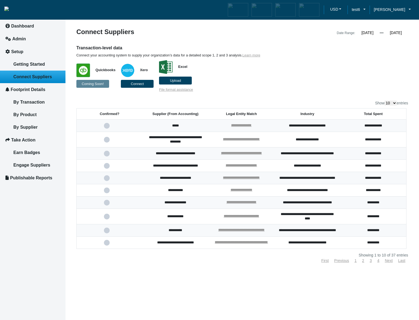
click at [267, 80] on p "Quickbooks Coming Soon! Xero Connect Excel Upload File format assistance" at bounding box center [199, 75] width 247 height 34
click at [247, 125] on link "**********" at bounding box center [241, 126] width 20 height 4
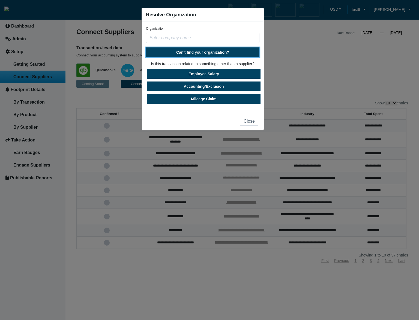
click at [207, 48] on button "Can't find your organization?" at bounding box center [203, 52] width 114 height 10
select select "[GEOGRAPHIC_DATA]"
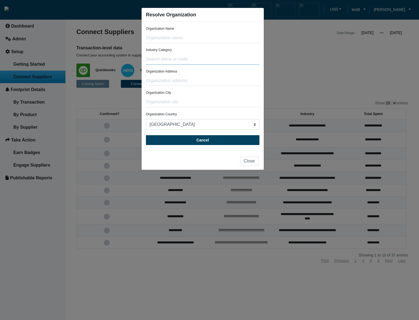
click at [191, 58] on input "text" at bounding box center [203, 59] width 114 height 10
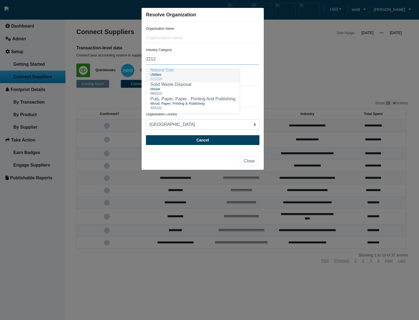
click at [187, 74] on div "Utilities" at bounding box center [192, 74] width 85 height 5
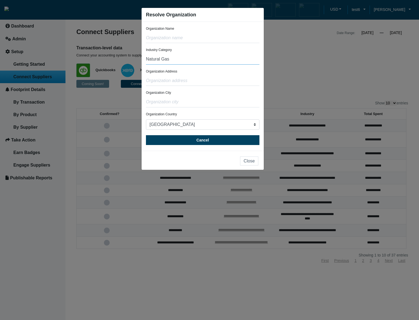
type input "Natural Gas"
click at [188, 39] on input "text" at bounding box center [203, 38] width 114 height 10
type input "test"
click at [176, 79] on input "text" at bounding box center [203, 81] width 114 height 10
type input "test"
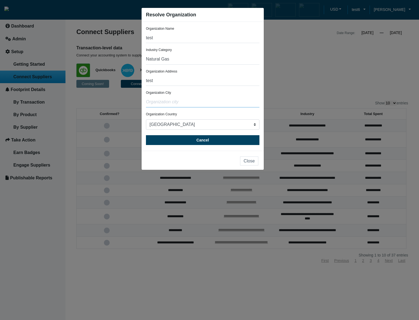
click at [178, 101] on input "text" at bounding box center [203, 102] width 114 height 10
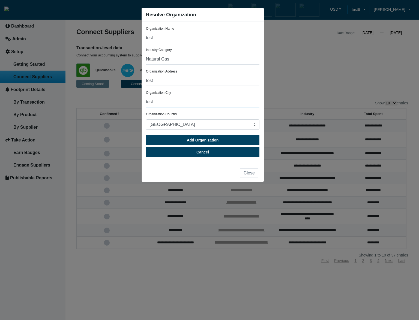
type input "test"
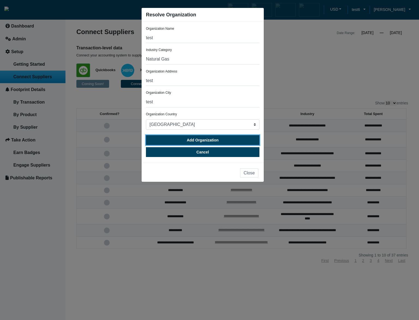
click at [197, 141] on span "Add Organization" at bounding box center [203, 140] width 32 height 4
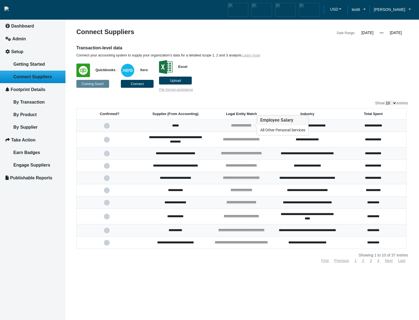
click at [243, 127] on div "**********" at bounding box center [241, 125] width 20 height 5
click at [243, 126] on link "**********" at bounding box center [241, 126] width 20 height 4
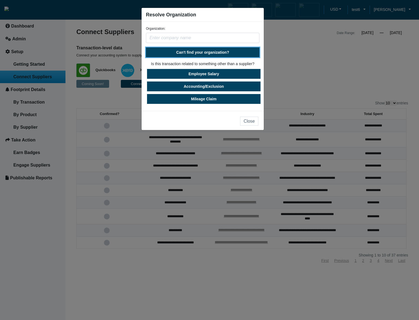
click at [218, 51] on span "Can't find your organization?" at bounding box center [202, 52] width 53 height 4
select select "[GEOGRAPHIC_DATA]"
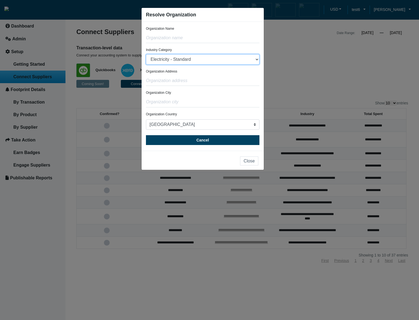
select select "Natural Gas"
click at [146, 54] on select "Electricity - Standard Electricity - 100% Renewable Electricity - Transmission …" at bounding box center [203, 59] width 114 height 10
click at [191, 39] on input "text" at bounding box center [203, 38] width 114 height 10
type input "test"
click at [192, 77] on input "text" at bounding box center [203, 81] width 114 height 10
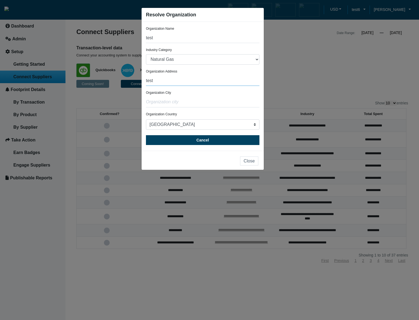
type input "test"
click at [194, 102] on input "text" at bounding box center [203, 102] width 114 height 10
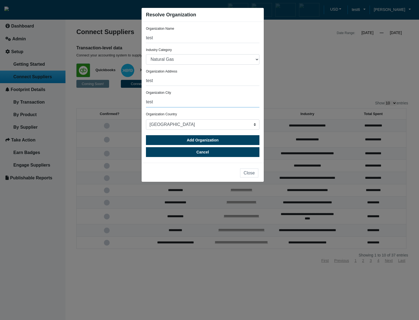
type input "test"
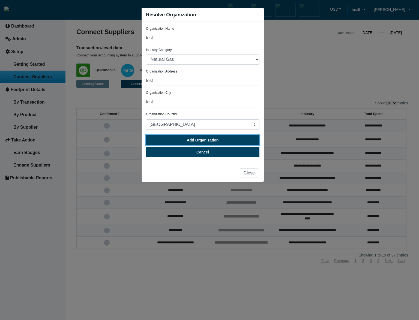
click at [206, 142] on span "Add Organization" at bounding box center [203, 140] width 32 height 4
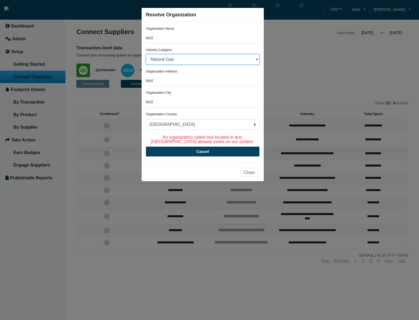
select select "Electricity - Standard"
click at [146, 54] on select "Electricity - Standard Electricity - 100% Renewable Electricity - Transmission …" at bounding box center [203, 59] width 114 height 10
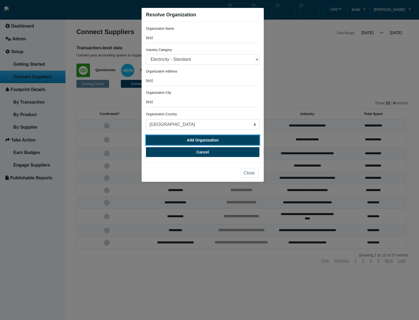
click at [204, 141] on span "Add Organization" at bounding box center [203, 140] width 32 height 4
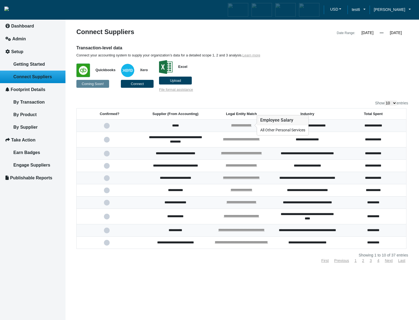
click at [248, 127] on div "**********" at bounding box center [241, 125] width 20 height 5
click at [248, 125] on link "**********" at bounding box center [241, 126] width 20 height 4
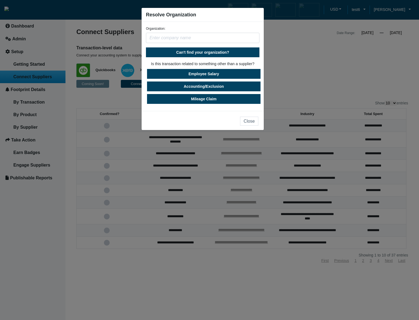
click at [190, 40] on input "text" at bounding box center [203, 38] width 114 height 10
click at [192, 51] on span "Can't find your organization?" at bounding box center [202, 52] width 53 height 4
select select "[GEOGRAPHIC_DATA]"
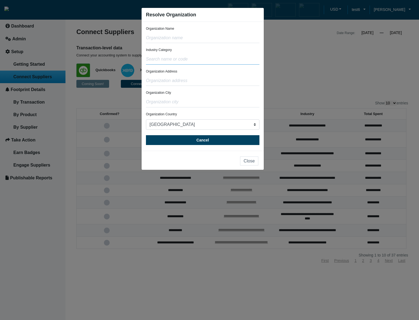
click at [189, 58] on input "text" at bounding box center [203, 59] width 114 height 10
type input "test"
click at [194, 35] on input "text" at bounding box center [203, 38] width 114 height 10
type input "test"
click at [184, 79] on input "text" at bounding box center [203, 81] width 114 height 10
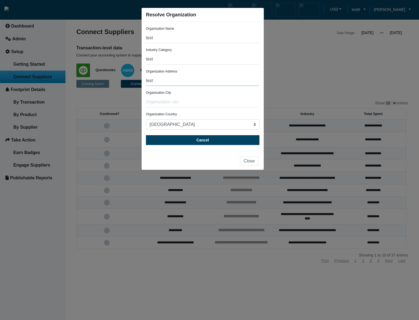
type input "test"
click at [185, 99] on input "text" at bounding box center [203, 102] width 114 height 10
type input "test"
drag, startPoint x: 168, startPoint y: 58, endPoint x: 140, endPoint y: 60, distance: 27.9
click at [140, 60] on ngb-modal-window "Resolve Organization Organization Name test Industry Category test Organization…" at bounding box center [209, 160] width 419 height 320
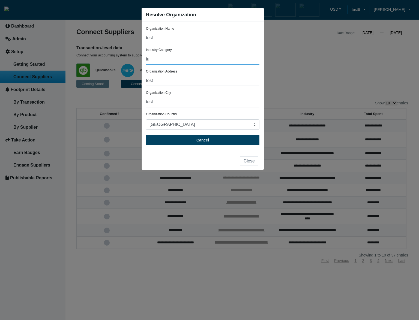
type input "i"
click at [199, 77] on div "333314" at bounding box center [181, 79] width 63 height 4
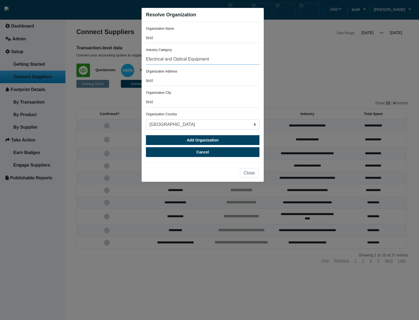
type input "Electrical and Optical Equipment"
click at [216, 141] on span "Add Organization" at bounding box center [203, 140] width 32 height 4
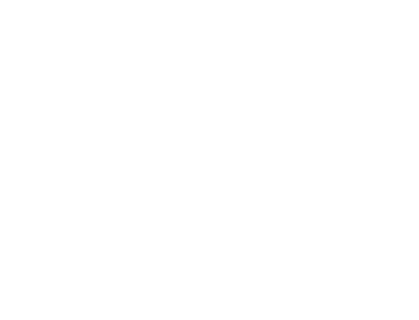
click at [316, 97] on body "We're offline! Leave a message" at bounding box center [209, 160] width 419 height 320
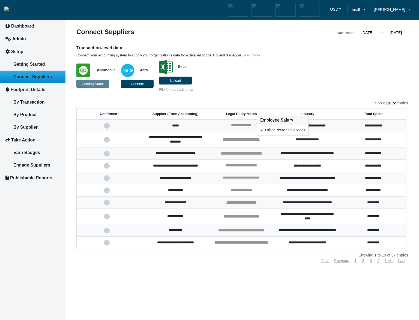
click at [242, 126] on link "**********" at bounding box center [241, 126] width 20 height 4
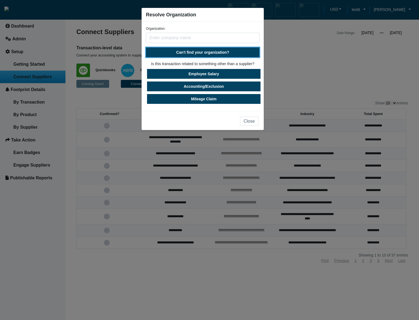
click at [214, 52] on span "Can't find your organization?" at bounding box center [202, 52] width 53 height 4
select select "[GEOGRAPHIC_DATA]"
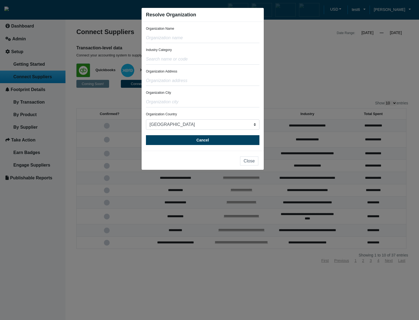
click at [303, 61] on ngb-modal-window "Resolve Organization Organization Name Industry Category Organization Address O…" at bounding box center [209, 160] width 419 height 320
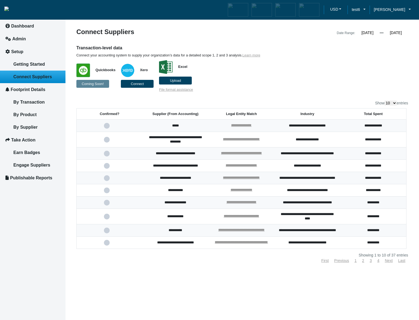
click at [308, 79] on p "Quickbooks Coming Soon! Xero Connect Excel Upload File format assistance" at bounding box center [199, 75] width 247 height 34
click at [277, 61] on p "Quickbooks Coming Soon! Xero Connect Excel Upload File format assistance" at bounding box center [199, 75] width 247 height 34
click at [273, 69] on p "Quickbooks Coming Soon! Xero Connect Excel Upload File format assistance" at bounding box center [199, 75] width 247 height 34
click at [263, 84] on p "Quickbooks Coming Soon! Xero Connect Excel Upload File format assistance" at bounding box center [199, 75] width 247 height 34
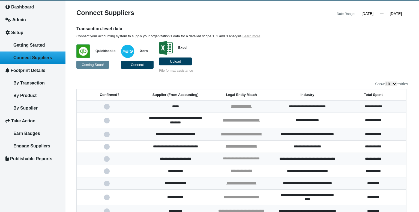
scroll to position [33, 0]
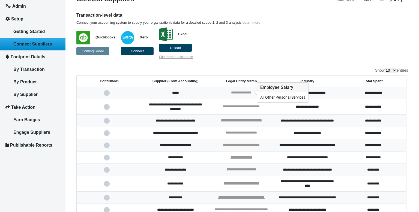
click at [248, 92] on link "**********" at bounding box center [241, 93] width 20 height 4
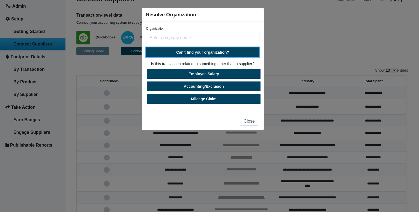
click at [219, 54] on span "Can't find your organization?" at bounding box center [202, 52] width 53 height 4
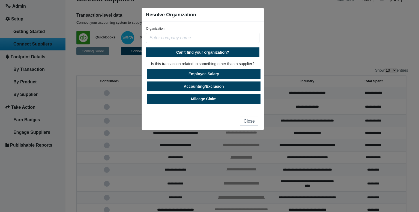
select select "[GEOGRAPHIC_DATA]"
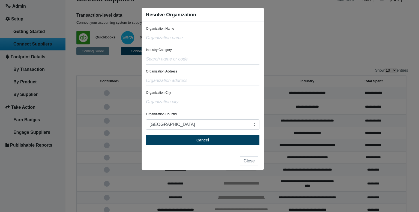
click at [179, 37] on input "text" at bounding box center [203, 38] width 114 height 10
type input "test"
click at [165, 60] on input "text" at bounding box center [203, 59] width 114 height 10
type input "c"
type input "n"
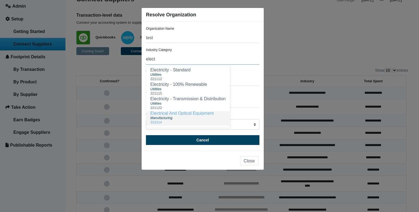
click at [165, 118] on span "Manufacturing" at bounding box center [161, 118] width 22 height 4
type input "Electrical and Optical Equipment"
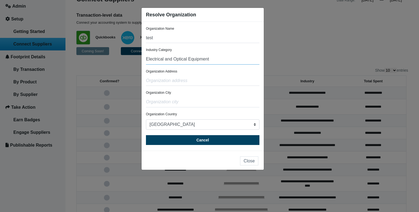
drag, startPoint x: 224, startPoint y: 59, endPoint x: 144, endPoint y: 61, distance: 80.0
click at [144, 61] on div "Organization Name test Industry Category Electrical and Optical Equipment Organ…" at bounding box center [203, 86] width 122 height 129
click at [199, 79] on div "221115" at bounding box center [178, 79] width 57 height 4
type input "Electricity - 100% Renewable"
click at [197, 82] on input "text" at bounding box center [203, 81] width 114 height 10
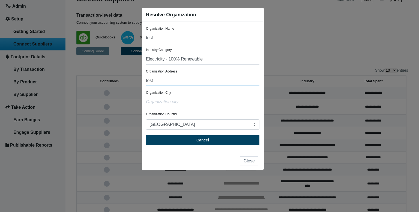
type input "test"
click at [190, 102] on input "text" at bounding box center [203, 102] width 114 height 10
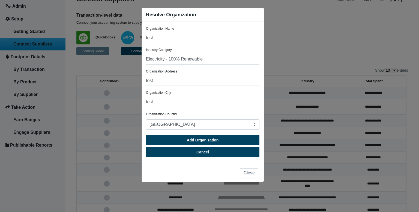
type input "test"
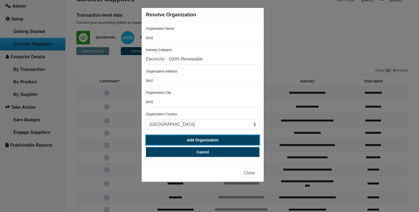
click at [189, 137] on button "Add Organization" at bounding box center [203, 140] width 114 height 10
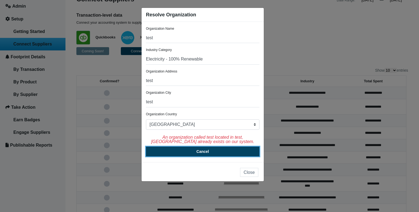
drag, startPoint x: 221, startPoint y: 154, endPoint x: 213, endPoint y: 93, distance: 61.1
click at [213, 94] on form "Organization Name test Industry Category Electricity - 100% Renewable Organizat…" at bounding box center [203, 91] width 114 height 130
drag, startPoint x: 215, startPoint y: 57, endPoint x: 145, endPoint y: 55, distance: 69.6
click at [145, 55] on div "Organization Name test Industry Category Electricity - 100% Renewable Organizat…" at bounding box center [203, 92] width 122 height 141
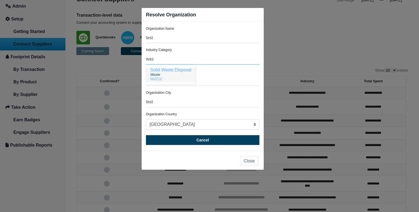
click at [156, 76] on span "Waste" at bounding box center [155, 75] width 10 height 4
type input "Solid Waste Disposal"
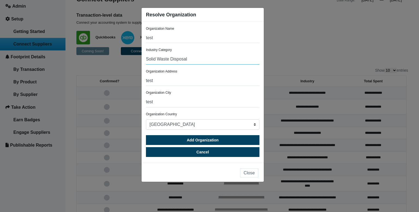
drag, startPoint x: 190, startPoint y: 61, endPoint x: 142, endPoint y: 58, distance: 47.6
click at [142, 58] on div "Organization Name test Industry Category Solid Waste Disposal Organization Addr…" at bounding box center [203, 92] width 122 height 141
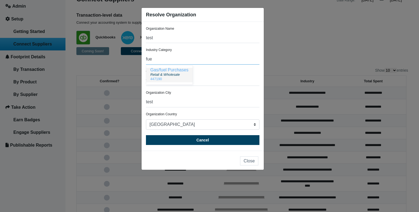
click at [168, 78] on div "447190" at bounding box center [169, 79] width 38 height 4
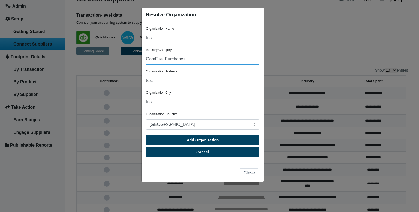
type input "Gas/Fuel Purchases"
click at [248, 175] on button "Close" at bounding box center [249, 173] width 18 height 9
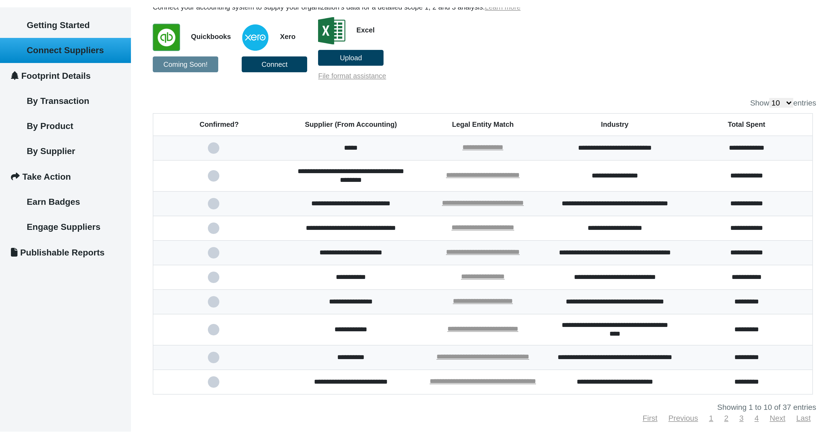
scroll to position [65, 0]
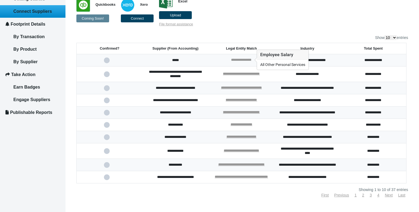
click at [242, 60] on link "**********" at bounding box center [241, 60] width 20 height 4
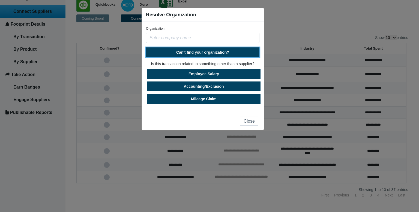
click at [160, 55] on button "Can't find your organization?" at bounding box center [203, 52] width 114 height 10
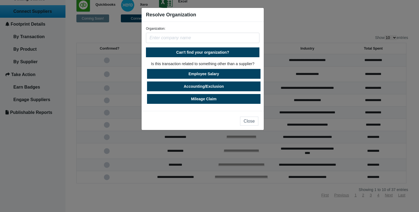
select select "[GEOGRAPHIC_DATA]"
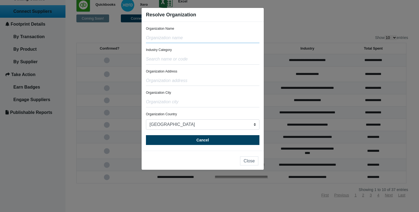
click at [165, 41] on input "text" at bounding box center [203, 38] width 114 height 10
type input "test"
click at [165, 77] on input "text" at bounding box center [203, 81] width 114 height 10
type input "test"
click at [166, 101] on input "text" at bounding box center [203, 102] width 114 height 10
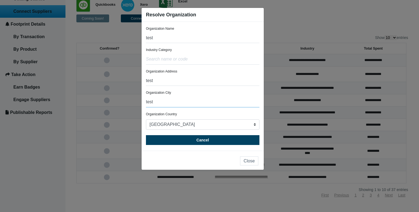
type input "test"
click at [171, 61] on input "text" at bounding box center [203, 59] width 114 height 10
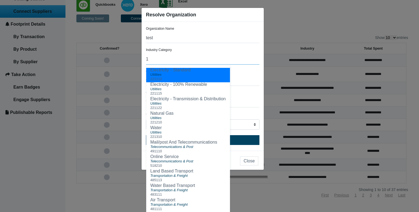
drag, startPoint x: 150, startPoint y: 60, endPoint x: 144, endPoint y: 60, distance: 5.7
click at [144, 60] on div "Organization Name test Industry Category 1 Electricity - Standard Utilities 221…" at bounding box center [203, 86] width 122 height 129
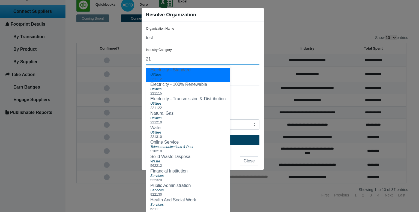
type input "211"
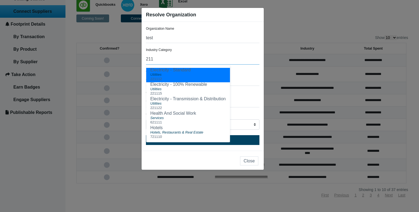
drag, startPoint x: 170, startPoint y: 62, endPoint x: 147, endPoint y: 59, distance: 23.9
click at [147, 59] on input "211" at bounding box center [203, 59] width 114 height 10
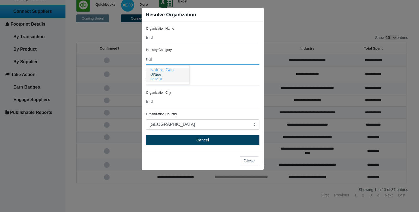
click at [169, 73] on div "Utilities" at bounding box center [167, 74] width 35 height 5
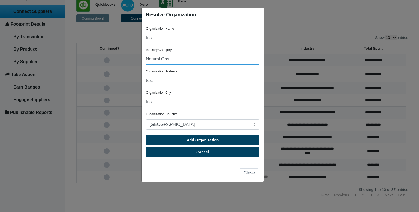
drag, startPoint x: 177, startPoint y: 61, endPoint x: 142, endPoint y: 59, distance: 35.0
click at [142, 59] on div "Organization Name test Industry Category Natural Gas Organization Address test …" at bounding box center [203, 92] width 122 height 141
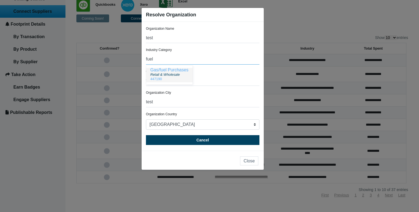
click at [167, 71] on ngb-highlight "Gas/fuel Purchases" at bounding box center [169, 70] width 38 height 5
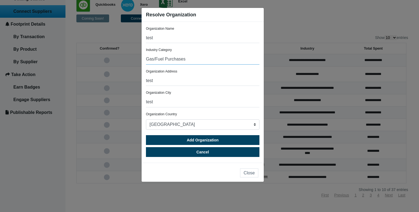
drag, startPoint x: 197, startPoint y: 58, endPoint x: 144, endPoint y: 57, distance: 53.0
click at [144, 57] on div "Organization Name test Industry Category Gas/Fuel Purchases Organization Addres…" at bounding box center [203, 92] width 122 height 141
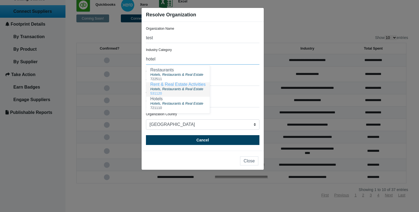
click at [172, 91] on span "Hotels, Restaurants & Real Estate" at bounding box center [176, 89] width 53 height 4
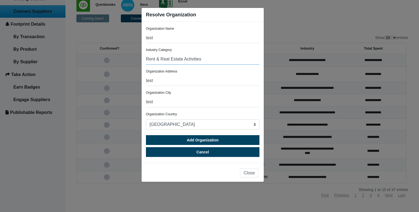
drag, startPoint x: 206, startPoint y: 59, endPoint x: 145, endPoint y: 59, distance: 60.6
click at [145, 59] on div "Organization Name test Industry Category Rent & Real Estate Activities Organiza…" at bounding box center [203, 92] width 122 height 141
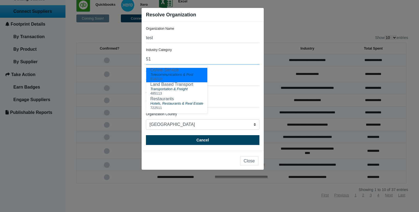
click at [190, 60] on input "51" at bounding box center [203, 59] width 114 height 10
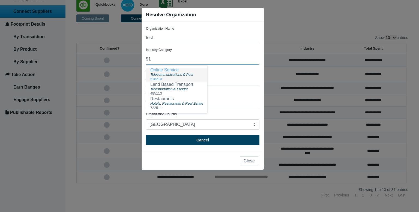
click at [179, 77] on div "518210" at bounding box center [176, 79] width 53 height 4
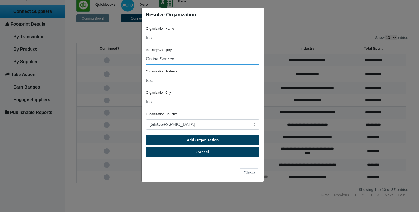
type input "Online Service"
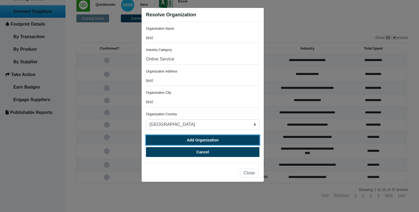
click at [192, 139] on span "Add Organization" at bounding box center [203, 140] width 32 height 4
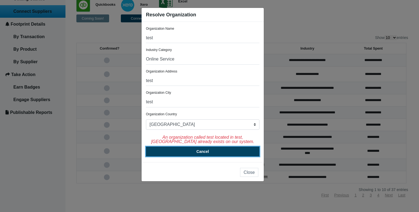
click at [195, 155] on button "Cancel" at bounding box center [203, 152] width 114 height 10
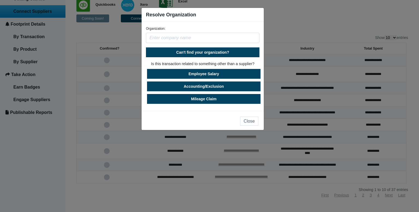
click at [293, 31] on ngb-modal-window "Resolve Organization Organization: Can't find your organization? Is this transa…" at bounding box center [209, 106] width 419 height 212
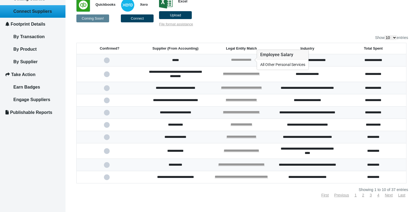
click at [235, 60] on link "**********" at bounding box center [241, 60] width 20 height 4
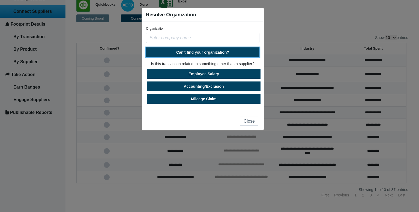
click at [204, 53] on span "Can't find your organization?" at bounding box center [202, 52] width 53 height 4
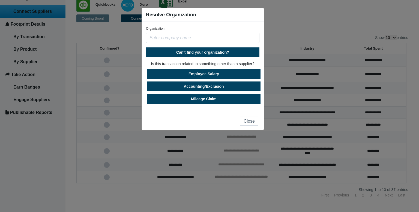
select select "[GEOGRAPHIC_DATA]"
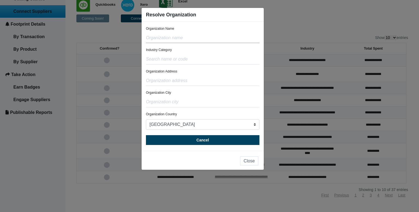
click at [192, 41] on input "text" at bounding box center [203, 38] width 114 height 10
type input "test"
click at [183, 74] on div "Organization Address" at bounding box center [203, 77] width 114 height 17
click at [184, 79] on input "text" at bounding box center [203, 81] width 114 height 10
type input "test"
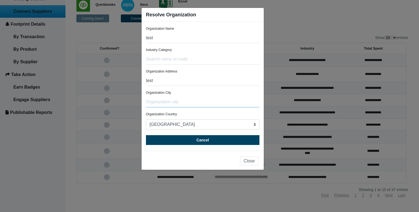
click at [176, 101] on input "text" at bounding box center [203, 102] width 114 height 10
type input "test"
click at [177, 60] on input "text" at bounding box center [203, 59] width 114 height 10
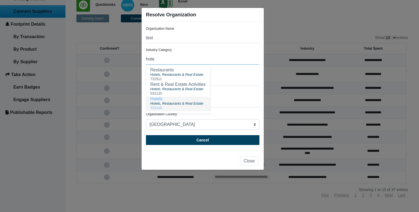
click at [180, 106] on div "Hotels, Restaurants & Real Estate" at bounding box center [177, 103] width 55 height 5
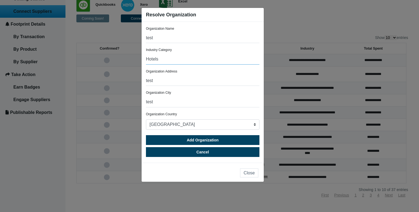
drag, startPoint x: 189, startPoint y: 59, endPoint x: 146, endPoint y: 58, distance: 42.9
click at [146, 58] on input "Hotels" at bounding box center [203, 59] width 114 height 10
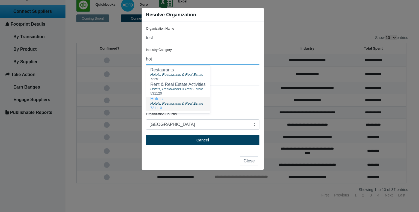
click at [175, 103] on span "Hotels, Restaurants & Real Estate" at bounding box center [176, 104] width 53 height 4
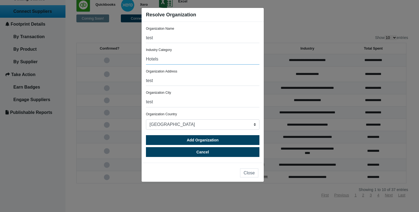
click at [127, 58] on ngb-modal-window "Resolve Organization Organization Name test Industry Category Hotels Organizati…" at bounding box center [209, 106] width 419 height 212
type input "Hotels"
click at [192, 61] on input "Hotels" at bounding box center [203, 59] width 114 height 10
drag, startPoint x: 192, startPoint y: 61, endPoint x: 109, endPoint y: 56, distance: 82.8
click at [109, 56] on ngb-modal-window "Resolve Organization Organization Name test Industry Category Hotels Organizati…" at bounding box center [209, 106] width 419 height 212
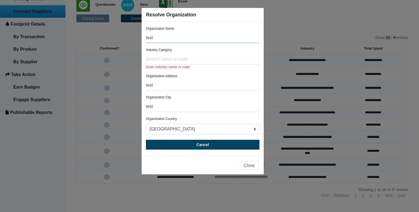
click at [177, 38] on input "test" at bounding box center [203, 38] width 114 height 10
drag, startPoint x: 181, startPoint y: 38, endPoint x: 136, endPoint y: 37, distance: 45.8
click at [136, 37] on ngb-modal-window "Resolve Organization Organization Name test Industry Category Enter industry na…" at bounding box center [209, 106] width 419 height 212
click at [248, 167] on button "Close" at bounding box center [249, 165] width 18 height 9
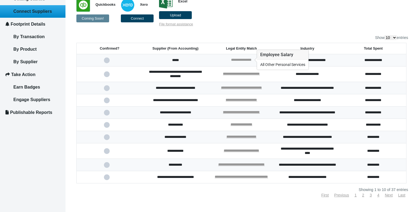
click at [247, 60] on link "**********" at bounding box center [241, 60] width 20 height 4
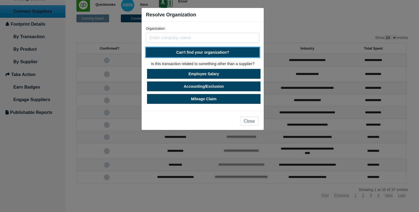
click at [228, 55] on button "Can't find your organization?" at bounding box center [203, 52] width 114 height 10
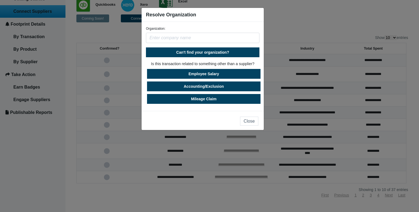
select select "[GEOGRAPHIC_DATA]"
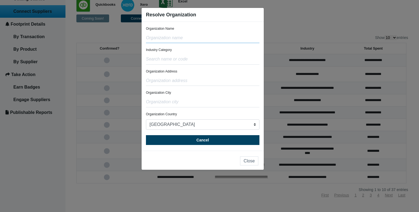
click at [207, 41] on input "text" at bounding box center [203, 38] width 114 height 10
type input "test"
click at [193, 75] on div "Organization Address" at bounding box center [203, 77] width 114 height 17
click at [191, 81] on input "text" at bounding box center [203, 81] width 114 height 10
type input "test"
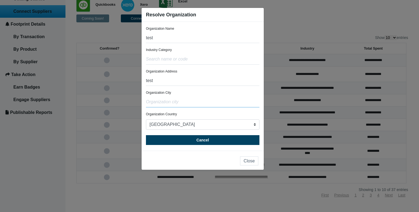
click at [184, 98] on input "text" at bounding box center [203, 102] width 114 height 10
type input "test"
click at [187, 60] on input "text" at bounding box center [203, 59] width 114 height 10
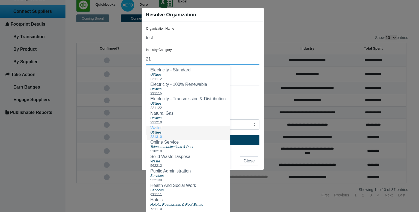
click at [167, 130] on button "Water Utilities 221310" at bounding box center [188, 133] width 84 height 14
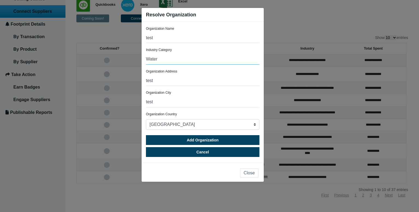
drag, startPoint x: 205, startPoint y: 60, endPoint x: 153, endPoint y: 56, distance: 52.5
click at [153, 56] on input "Water" at bounding box center [203, 59] width 114 height 10
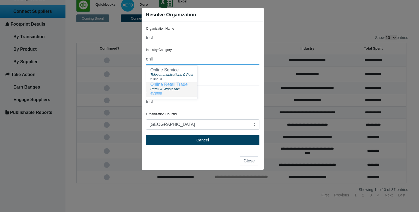
click at [153, 88] on span "Retail & Wholesale" at bounding box center [164, 89] width 29 height 4
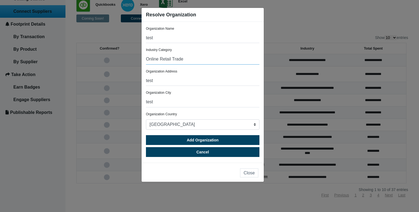
drag, startPoint x: 177, startPoint y: 60, endPoint x: 147, endPoint y: 59, distance: 30.0
click at [147, 59] on input "Online Retail Trade" at bounding box center [203, 59] width 114 height 10
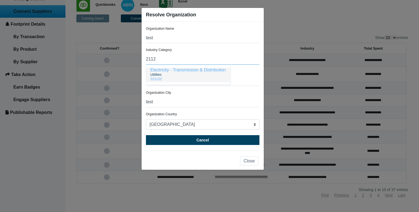
click at [165, 77] on div "221122" at bounding box center [188, 79] width 76 height 4
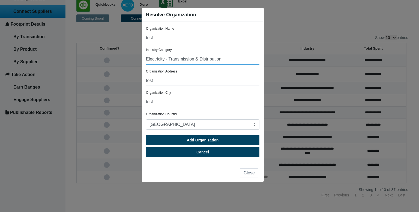
drag, startPoint x: 228, startPoint y: 60, endPoint x: 145, endPoint y: 60, distance: 83.0
click at [145, 60] on div "Organization Name test Industry Category Electricity - Transmission & Distribut…" at bounding box center [203, 92] width 122 height 141
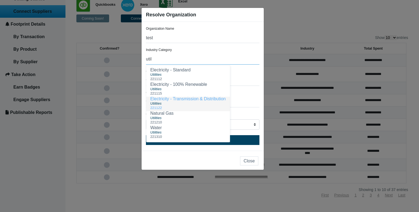
click at [187, 103] on div "Utilities" at bounding box center [188, 103] width 76 height 5
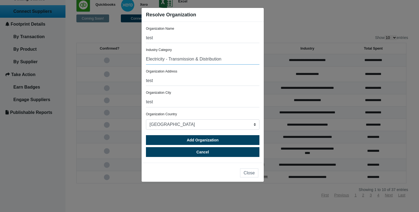
type input "Electricity - Transmission & Distribution"
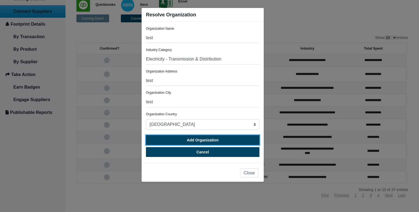
click at [200, 140] on span "Add Organization" at bounding box center [203, 140] width 32 height 4
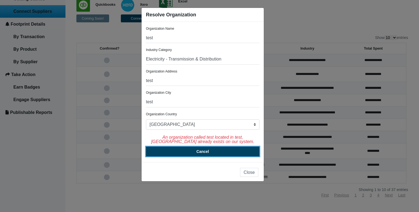
click at [235, 147] on button "Cancel" at bounding box center [203, 152] width 114 height 10
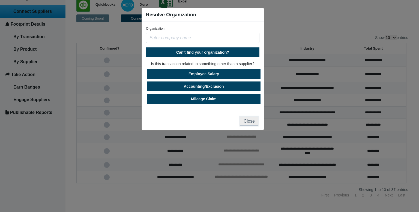
click at [247, 122] on button "Close" at bounding box center [249, 121] width 18 height 9
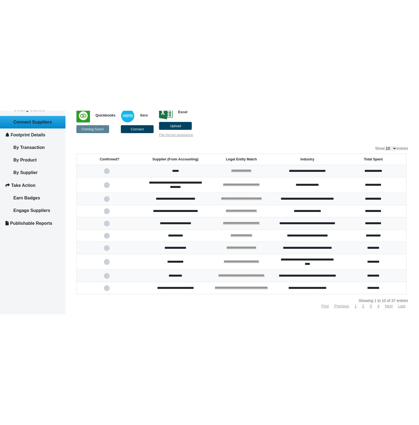
scroll to position [0, 0]
